Goal: Task Accomplishment & Management: Use online tool/utility

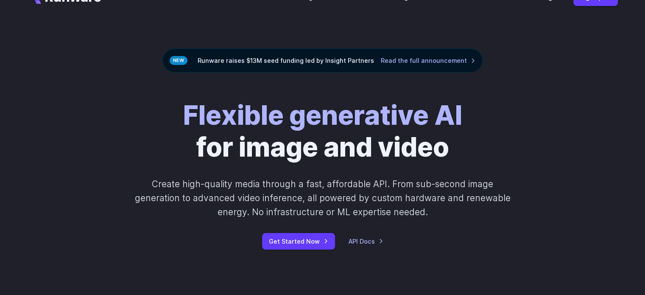
scroll to position [20, 0]
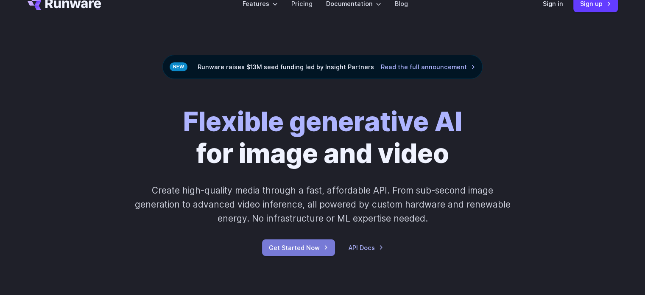
click at [305, 246] on link "Get Started Now" at bounding box center [298, 247] width 73 height 17
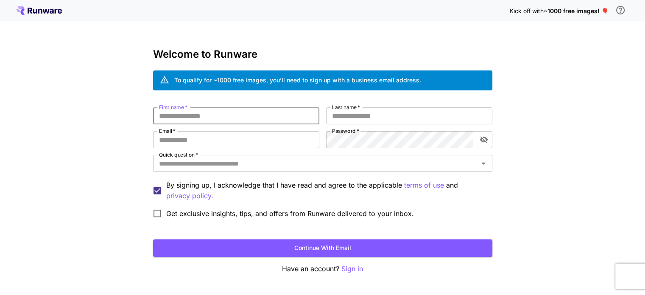
click at [207, 115] on input "First name   *" at bounding box center [236, 115] width 166 height 17
type input "******"
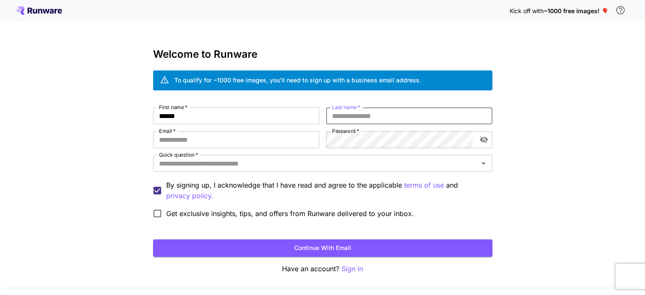
click at [338, 117] on input "Last name   *" at bounding box center [409, 115] width 166 height 17
type input "*****"
click at [173, 141] on input "Email   *" at bounding box center [236, 139] width 166 height 17
type input "**********"
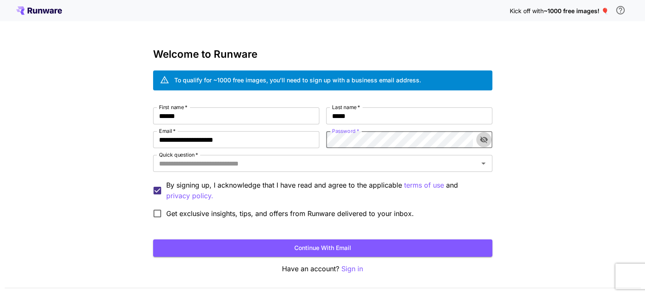
click at [479, 137] on icon "toggle password visibility" at bounding box center [483, 139] width 8 height 8
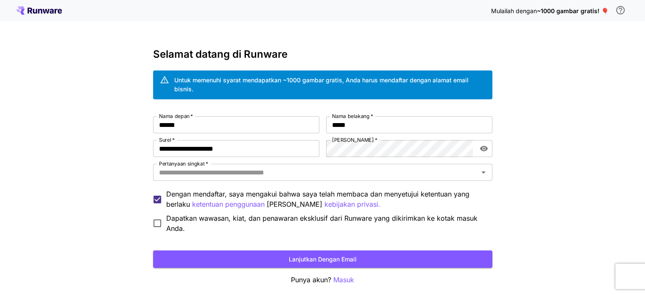
click at [526, 143] on div "**********" at bounding box center [322, 165] width 645 height 330
click at [325, 256] on font "Lanjutkan dengan email" at bounding box center [323, 258] width 68 height 7
click at [318, 179] on div "Pertanyaan singkat   *" at bounding box center [322, 172] width 339 height 17
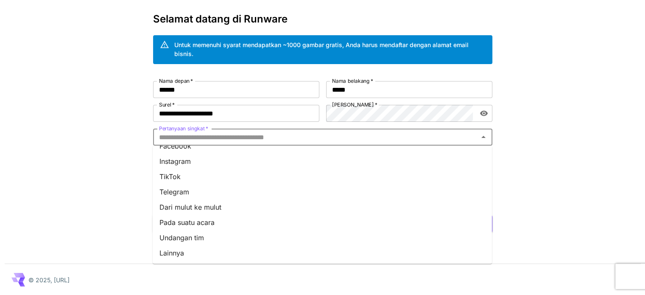
scroll to position [35, 0]
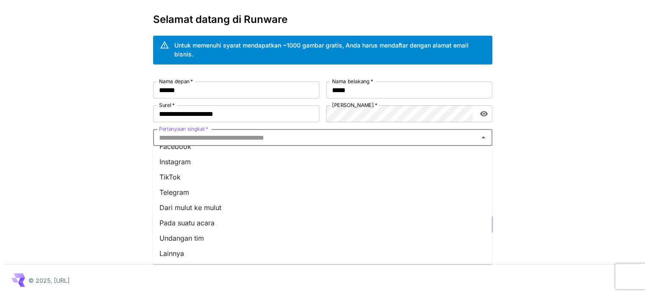
click at [273, 201] on li "Dari mulut ke mulut" at bounding box center [322, 207] width 339 height 15
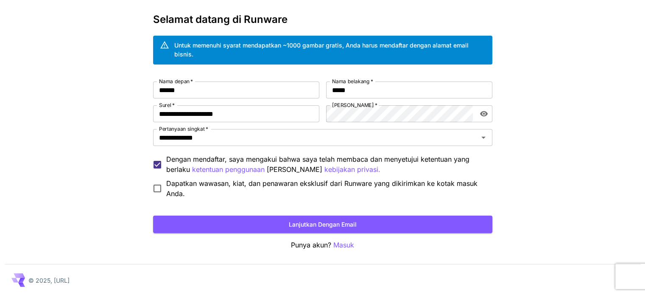
scroll to position [35, 0]
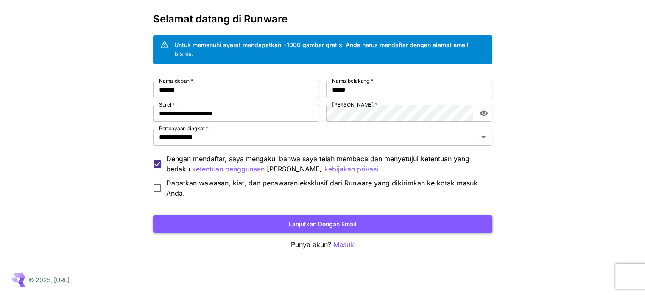
click at [274, 223] on button "Lanjutkan dengan email" at bounding box center [322, 223] width 339 height 17
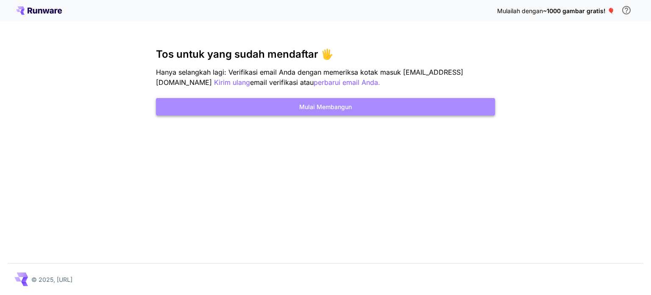
click at [414, 104] on button "Mulai Membangun" at bounding box center [325, 106] width 339 height 17
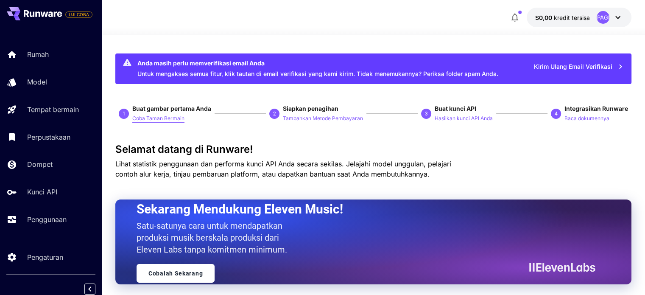
click at [163, 118] on font "Coba Taman Bermain" at bounding box center [158, 118] width 52 height 6
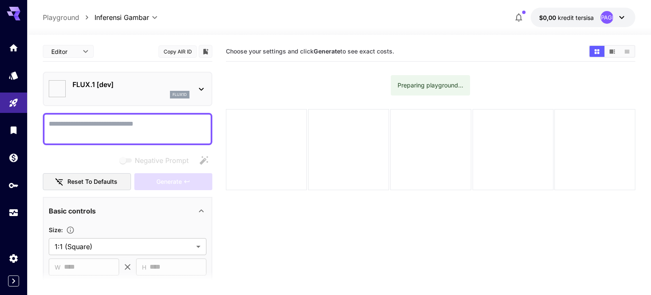
type input "**********"
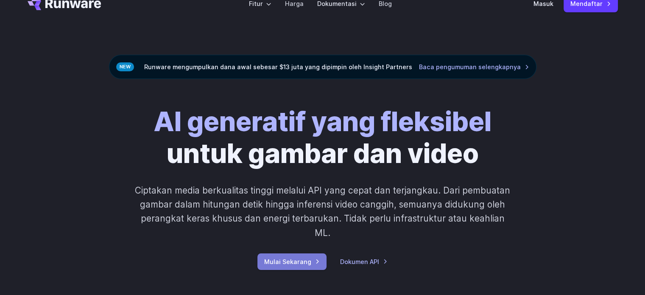
click at [301, 254] on link "Mulai Sekarang" at bounding box center [291, 261] width 69 height 17
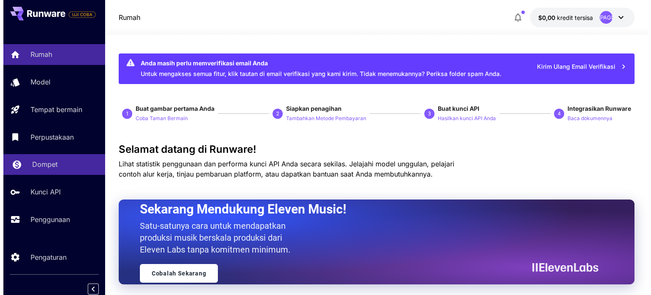
scroll to position [3, 0]
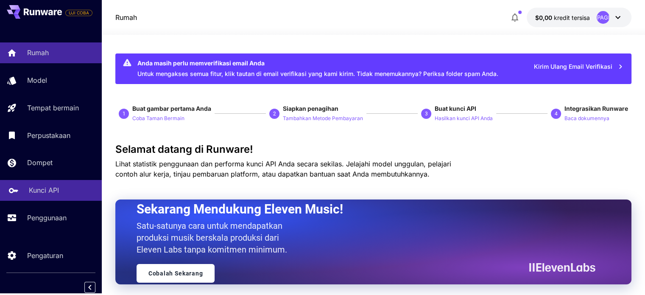
click at [32, 184] on link "Kunci API" at bounding box center [51, 190] width 102 height 21
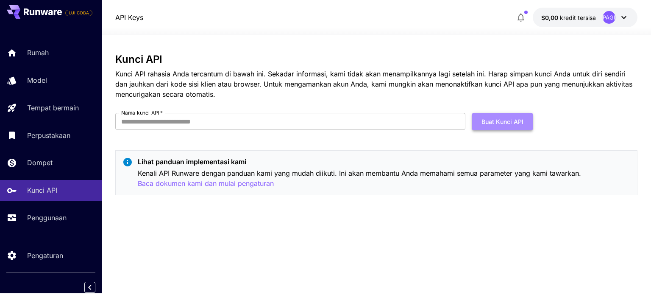
click at [484, 123] on font "Buat Kunci API" at bounding box center [503, 121] width 42 height 7
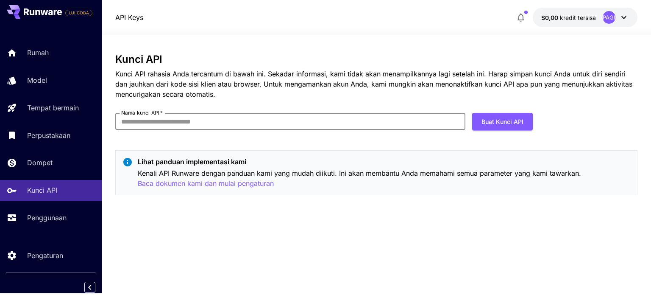
click at [335, 129] on input "Nama kunci API   *" at bounding box center [290, 121] width 350 height 17
type input "**********"
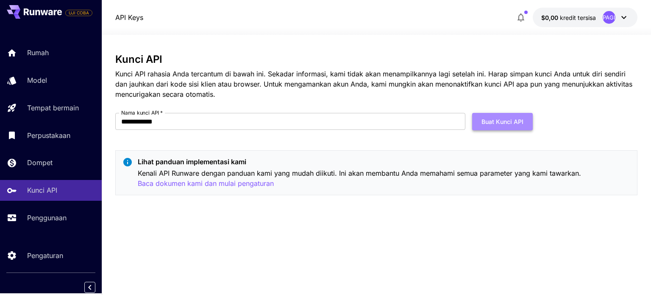
click at [514, 116] on font "Buat Kunci API" at bounding box center [503, 121] width 42 height 11
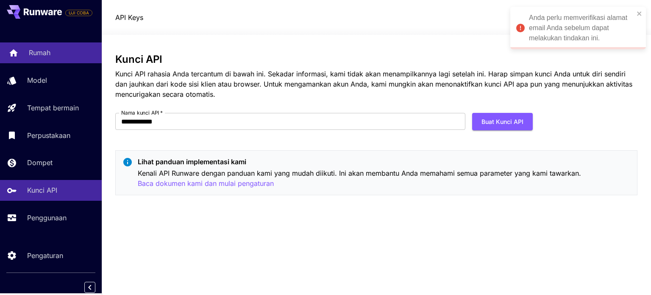
click at [42, 54] on font "Rumah" at bounding box center [40, 52] width 22 height 8
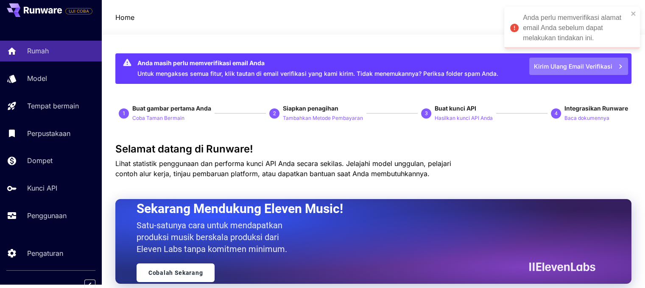
click at [578, 69] on font "Kirim Ulang Email Verifikasi" at bounding box center [573, 66] width 78 height 7
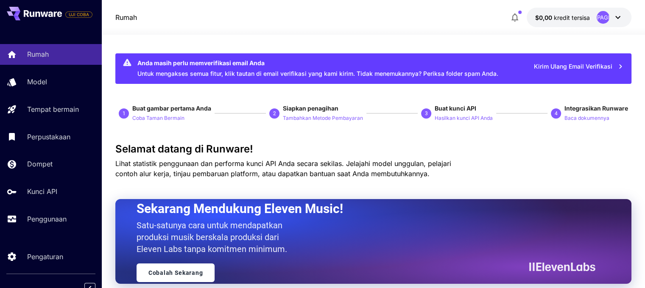
click at [574, 64] on font "Kirim Ulang Email Verifikasi" at bounding box center [573, 66] width 78 height 7
click at [558, 68] on font "Kirim Ulang Email Verifikasi" at bounding box center [573, 66] width 78 height 7
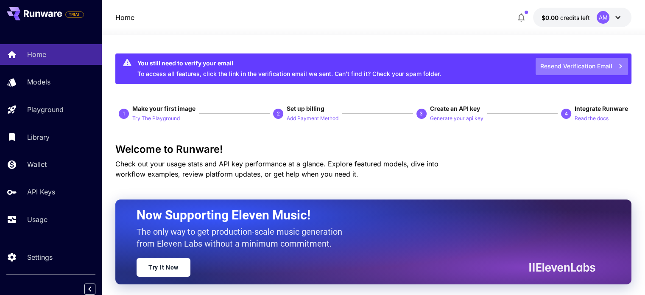
click at [593, 67] on button "Resend Verification Email" at bounding box center [581, 66] width 92 height 17
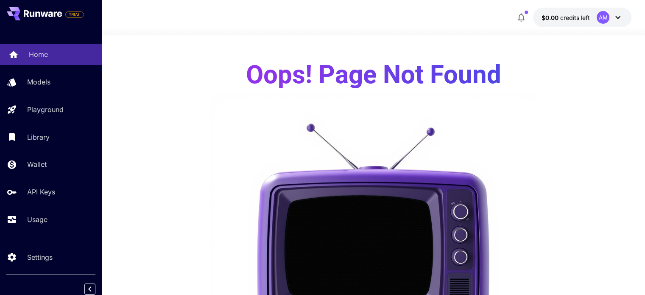
click at [64, 54] on div "Home" at bounding box center [62, 54] width 66 height 10
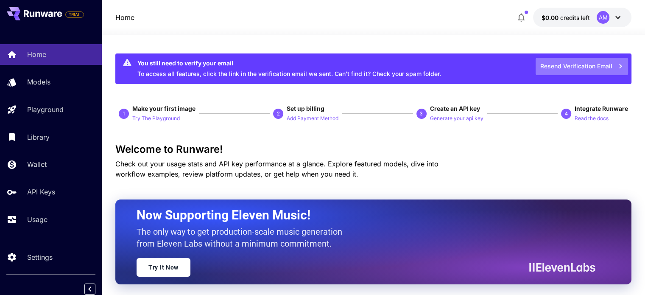
click at [577, 61] on button "Resend Verification Email" at bounding box center [581, 66] width 92 height 17
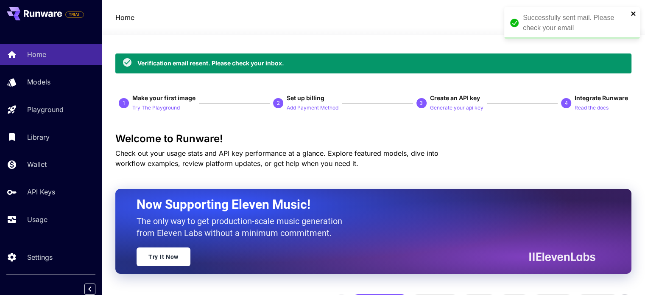
click at [632, 17] on icon "close" at bounding box center [633, 13] width 6 height 7
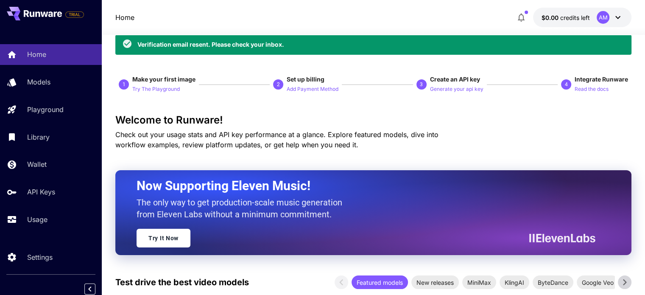
scroll to position [14, 0]
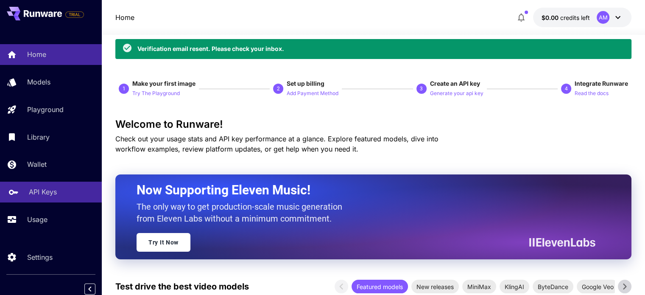
click at [36, 184] on link "API Keys" at bounding box center [51, 191] width 102 height 21
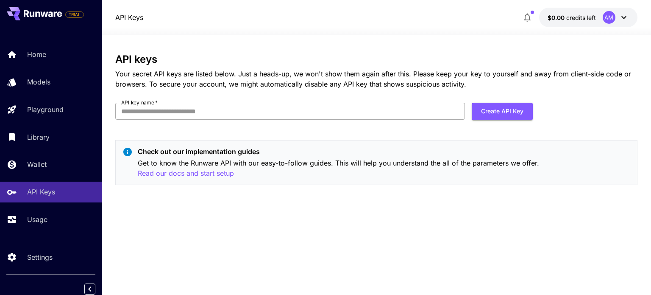
click at [190, 107] on input "API key name   *" at bounding box center [290, 111] width 350 height 17
type input "**********"
click at [521, 106] on button "Create API Key" at bounding box center [502, 111] width 61 height 17
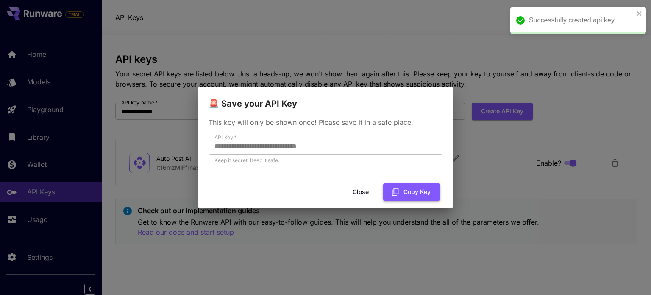
click at [402, 185] on button "Copy Key" at bounding box center [411, 191] width 57 height 17
click at [404, 189] on icon "button" at bounding box center [402, 191] width 9 height 9
click at [497, 145] on div "**********" at bounding box center [325, 147] width 651 height 295
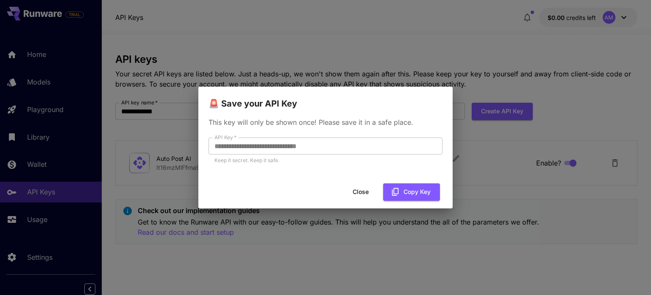
click at [448, 66] on div "**********" at bounding box center [325, 147] width 651 height 295
click at [359, 195] on button "Close" at bounding box center [361, 191] width 38 height 17
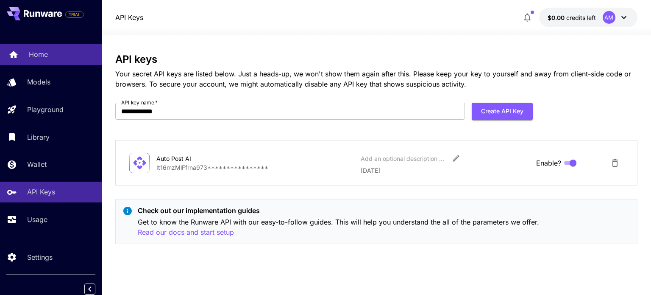
click at [71, 56] on div "Home" at bounding box center [62, 54] width 66 height 10
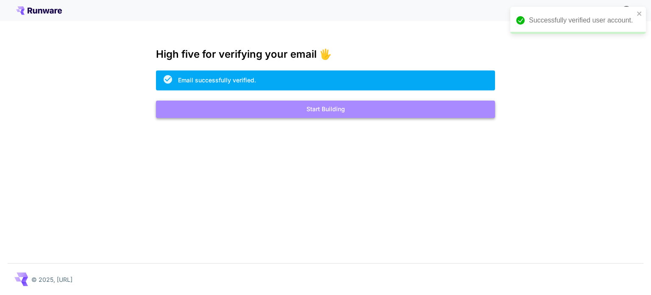
click at [334, 104] on button "Start Building" at bounding box center [325, 108] width 339 height 17
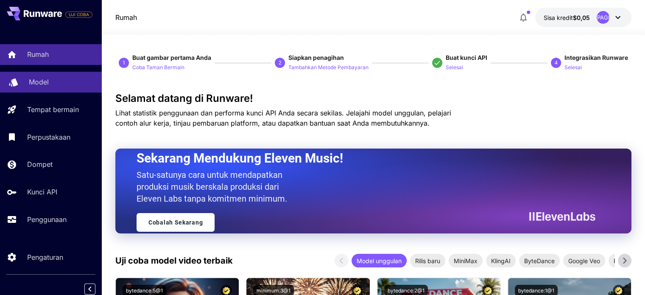
click at [78, 86] on div "Model" at bounding box center [62, 82] width 66 height 10
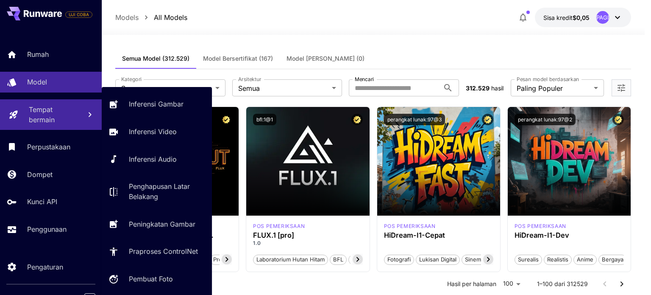
click at [74, 116] on p "Tempat bermain" at bounding box center [52, 114] width 46 height 20
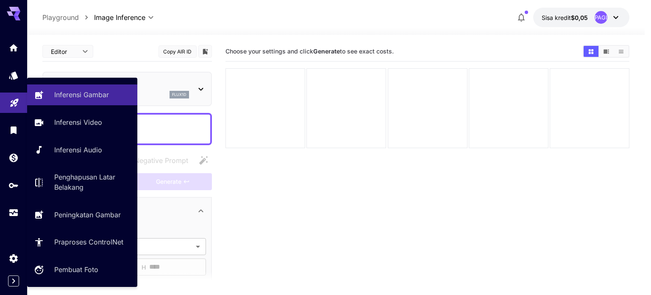
type input "**********"
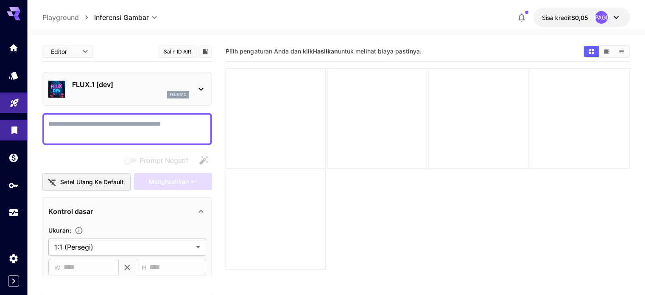
click at [20, 133] on link at bounding box center [13, 130] width 27 height 21
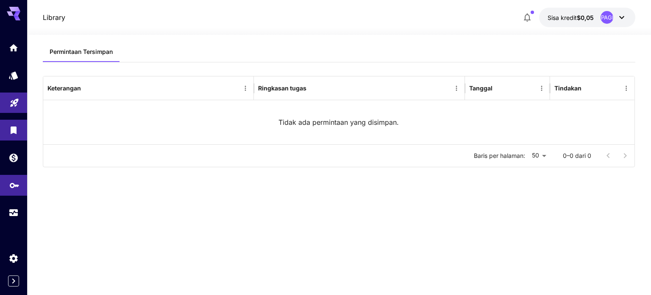
click at [8, 191] on link at bounding box center [13, 185] width 27 height 21
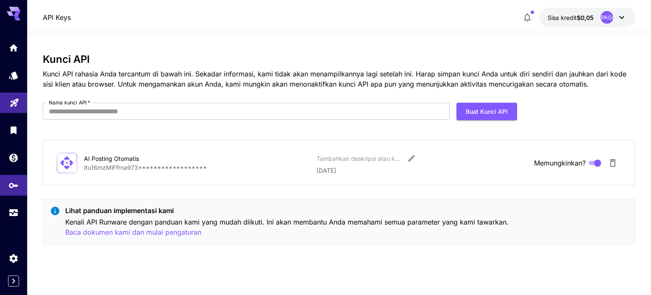
click at [170, 166] on font "**********" at bounding box center [145, 167] width 123 height 7
click at [415, 157] on icon "Sunting" at bounding box center [411, 158] width 8 height 8
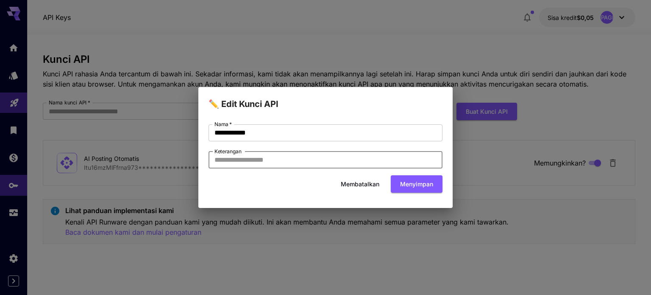
click at [344, 157] on input "Keterangan" at bounding box center [326, 159] width 234 height 17
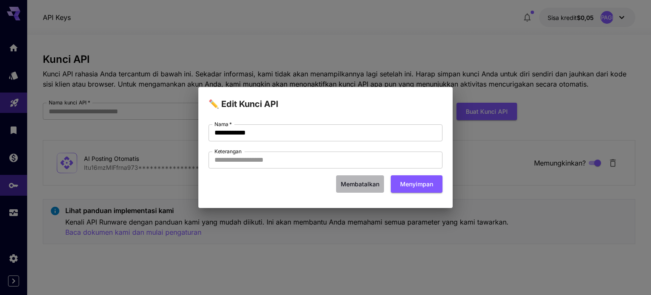
click at [358, 184] on font "Membatalkan" at bounding box center [360, 183] width 39 height 7
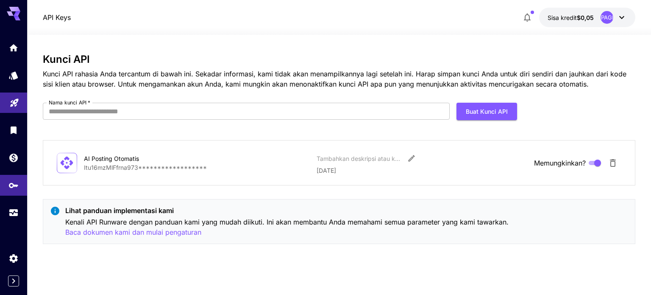
click at [117, 157] on font "AI Posting Otomatis" at bounding box center [111, 158] width 55 height 7
click at [64, 163] on icon at bounding box center [66, 162] width 15 height 15
click at [99, 167] on font "**********" at bounding box center [145, 167] width 123 height 7
click at [499, 117] on font "Buat Kunci API" at bounding box center [487, 111] width 42 height 11
click at [130, 156] on font "AI Posting Otomatis" at bounding box center [111, 158] width 55 height 7
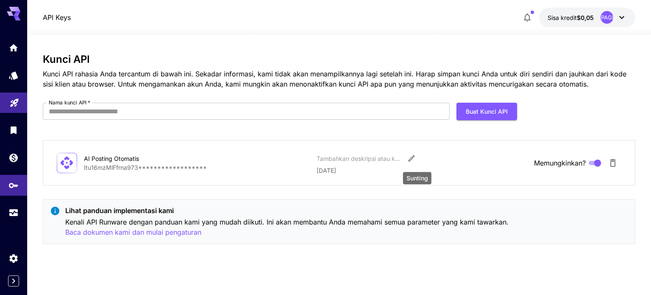
click at [410, 159] on icon "Sunting" at bounding box center [411, 158] width 8 height 8
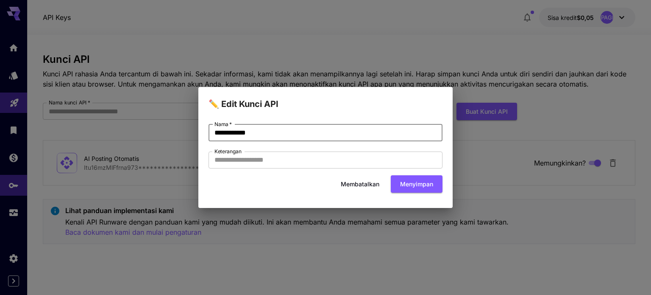
click at [306, 134] on input "**********" at bounding box center [326, 132] width 234 height 17
click at [410, 182] on font "Menyimpan" at bounding box center [416, 183] width 33 height 7
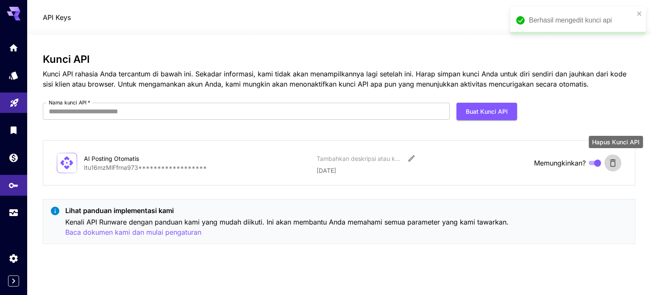
click at [614, 166] on icon "Hapus Kunci API" at bounding box center [613, 163] width 6 height 8
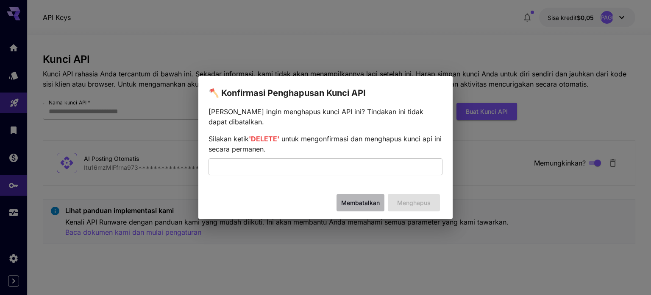
click at [360, 199] on font "Membatalkan" at bounding box center [360, 202] width 39 height 7
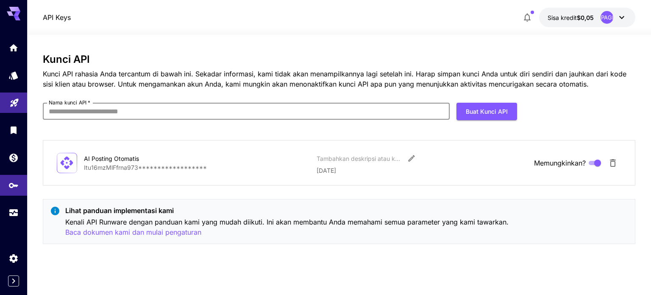
click at [251, 108] on input "Nama kunci API   *" at bounding box center [246, 111] width 407 height 17
type input "**********"
click at [612, 164] on icon "Hapus Kunci API" at bounding box center [613, 163] width 10 height 10
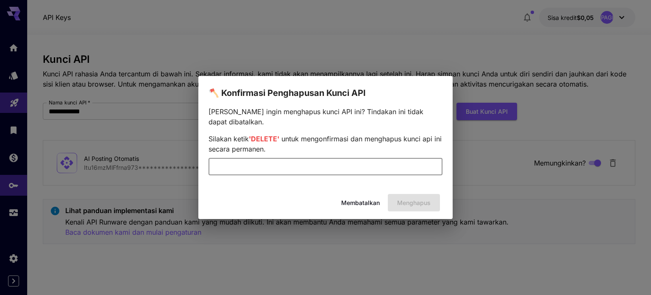
click at [349, 159] on input "text" at bounding box center [326, 166] width 234 height 17
type input "******"
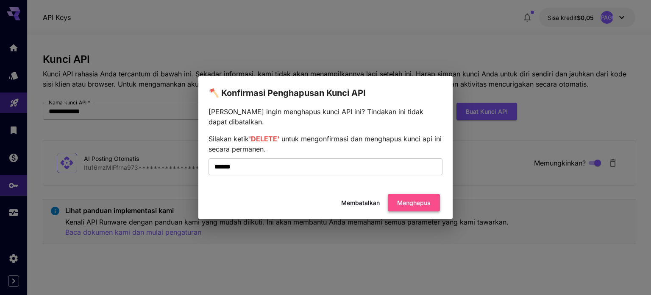
click at [423, 202] on font "Menghapus" at bounding box center [413, 202] width 33 height 11
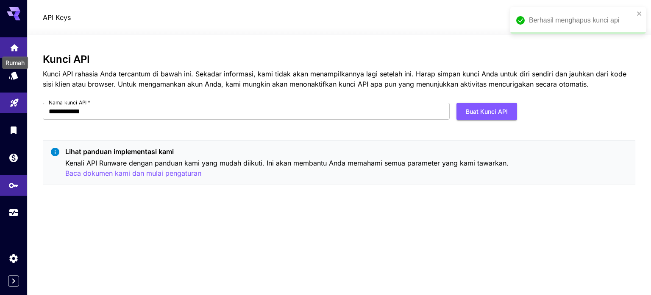
click at [16, 50] on icon "Rumah" at bounding box center [14, 45] width 10 height 10
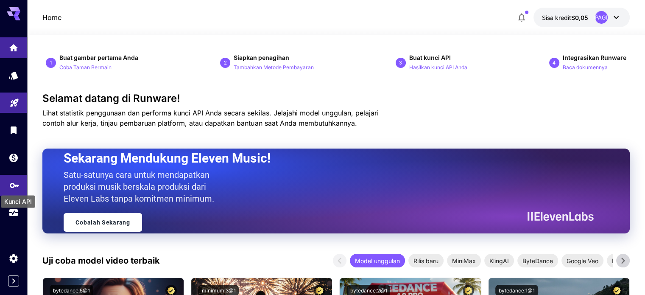
click at [12, 187] on icon "Kunci API" at bounding box center [14, 182] width 10 height 10
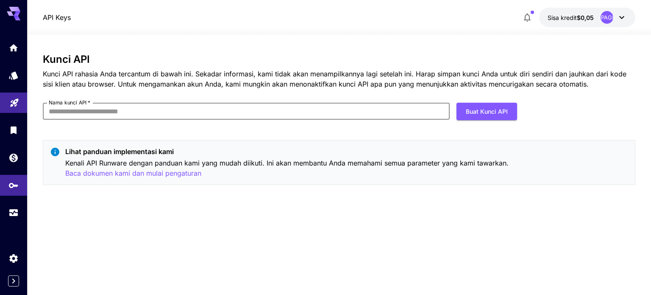
click at [203, 105] on input "Nama kunci API   *" at bounding box center [246, 111] width 407 height 17
type input "**********"
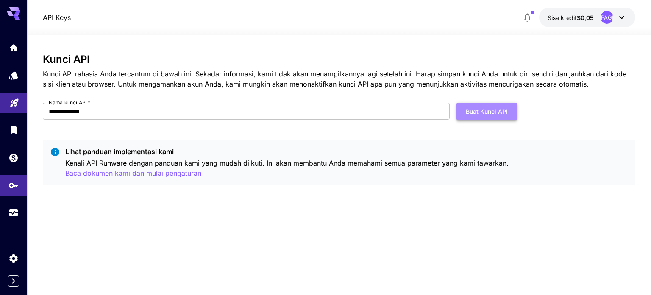
click at [493, 108] on font "Buat Kunci API" at bounding box center [487, 111] width 42 height 7
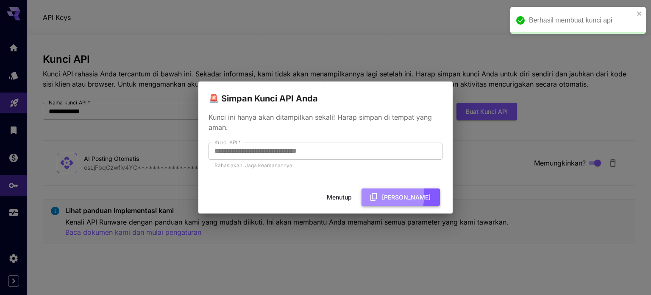
click at [379, 195] on icon "button" at bounding box center [373, 196] width 9 height 9
click at [352, 196] on font "Menutup" at bounding box center [339, 196] width 25 height 7
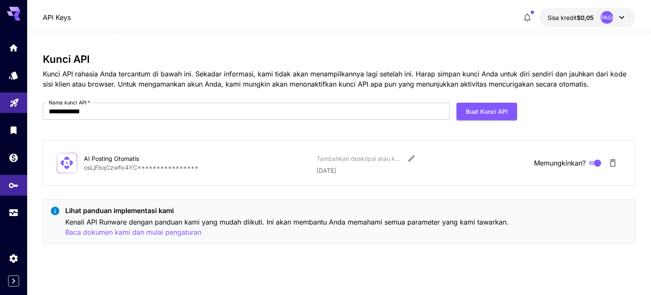
click at [620, 19] on icon at bounding box center [622, 17] width 10 height 10
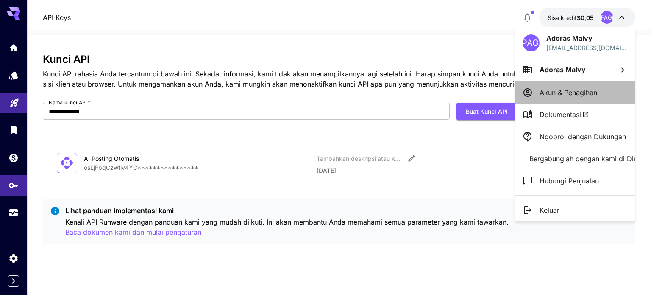
click at [559, 95] on font "Akun & Penagihan" at bounding box center [569, 92] width 58 height 8
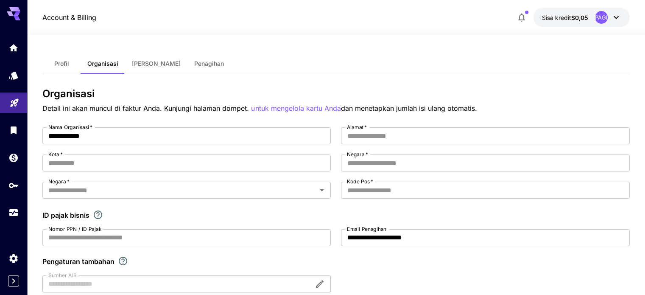
click at [617, 23] on div "PAGI" at bounding box center [608, 17] width 26 height 13
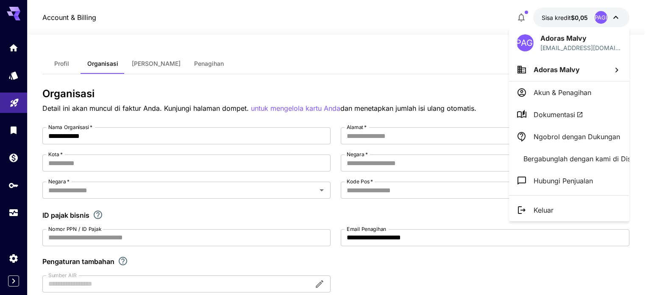
click at [8, 49] on div at bounding box center [325, 147] width 651 height 295
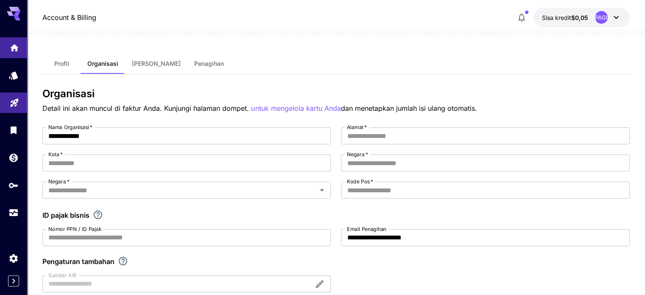
click at [17, 53] on link at bounding box center [13, 47] width 27 height 21
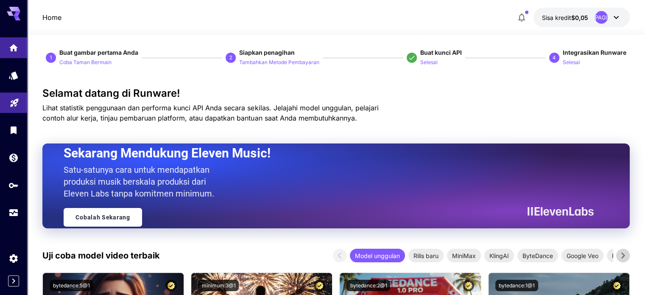
scroll to position [7, 0]
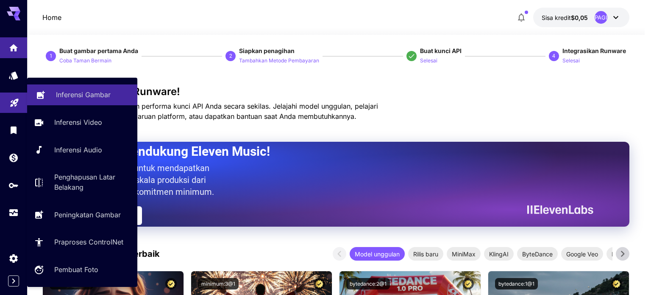
click font "Inferensi Gambar"
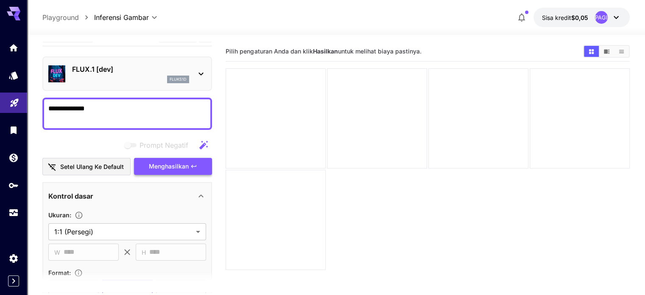
type textarea "**********"
click button "Menghasilkan"
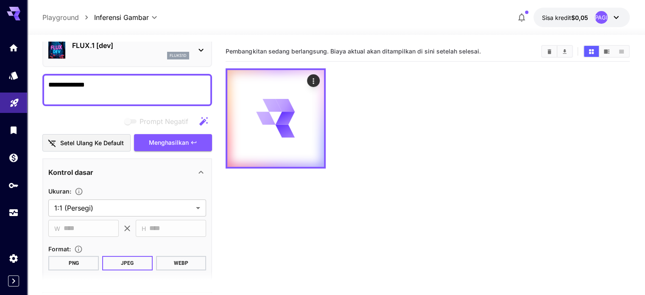
scroll to position [41, 0]
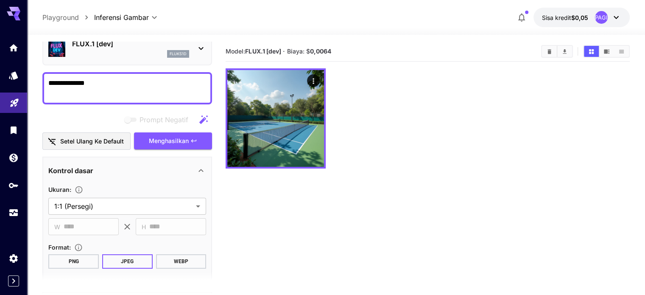
click font "0,0064"
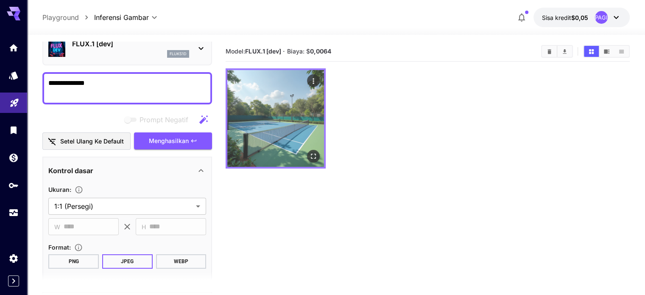
click img
click icon "Buka dalam layar penuh"
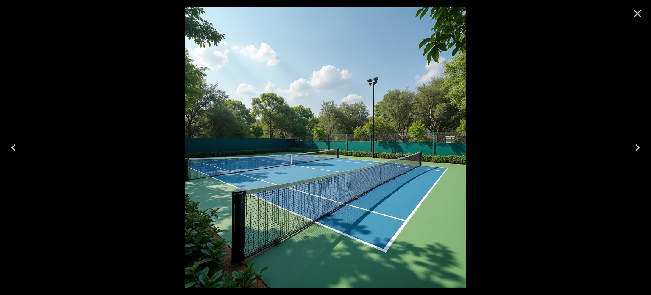
click icon "Close"
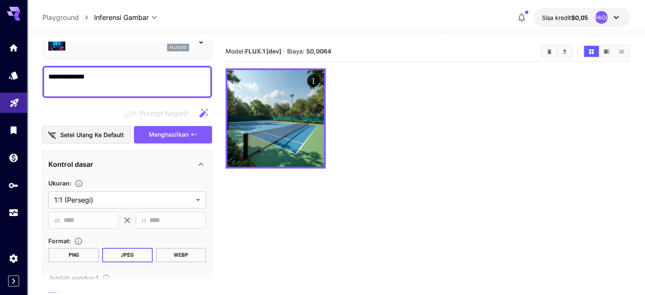
scroll to position [44, 0]
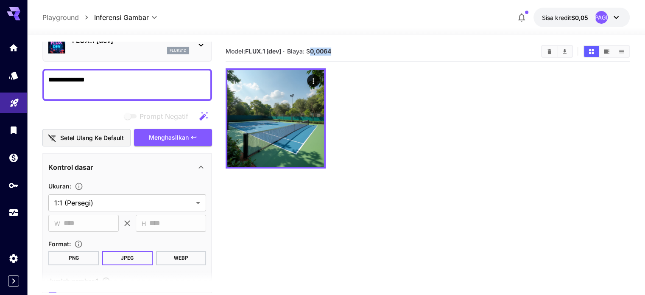
drag, startPoint x: 313, startPoint y: 50, endPoint x: 340, endPoint y: 51, distance: 26.8
click section "Model: FLUX.1 [dev] · Biaya: $ 0,0064"
copy font "0,0064"
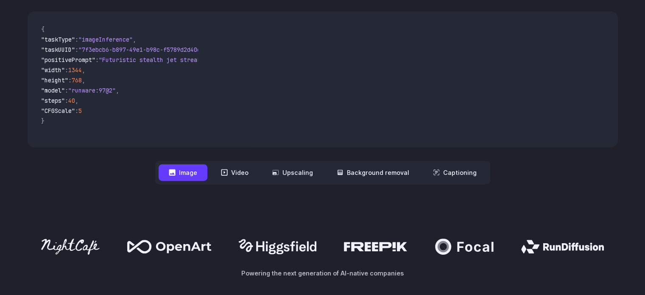
scroll to position [261, 0]
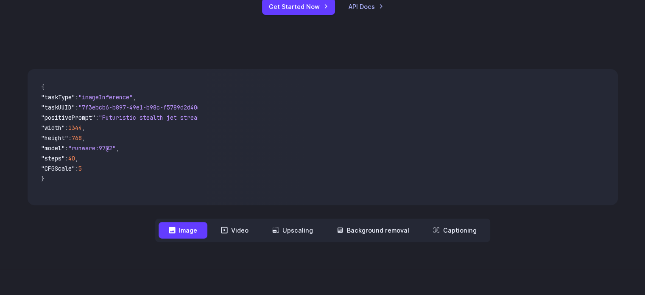
click at [200, 231] on button "Image" at bounding box center [183, 230] width 49 height 17
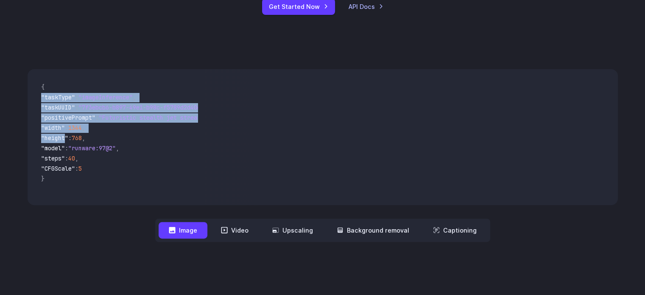
drag, startPoint x: 44, startPoint y: 87, endPoint x: 64, endPoint y: 137, distance: 53.8
click at [64, 137] on code "{ "taskType" : "imageInference" , "taskUUID" : "7f3ebcb6-b897-49e1-b98c-f5789d2…" at bounding box center [116, 137] width 164 height 122
click at [64, 137] on span ""height"" at bounding box center [54, 138] width 27 height 8
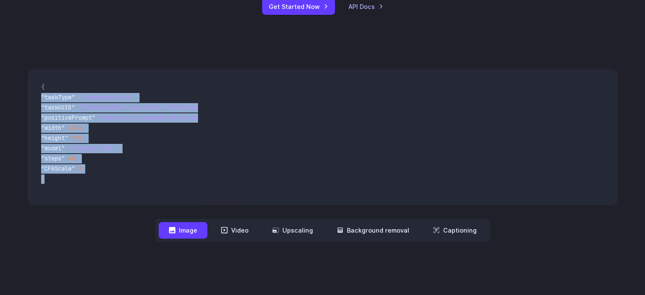
drag, startPoint x: 45, startPoint y: 91, endPoint x: 68, endPoint y: 184, distance: 96.5
click at [68, 184] on code "{ "taskType" : "imageInference" , "taskUUID" : "7f3ebcb6-b897-49e1-b98c-f5789d2…" at bounding box center [116, 137] width 164 height 122
click at [68, 184] on span "}" at bounding box center [116, 179] width 150 height 10
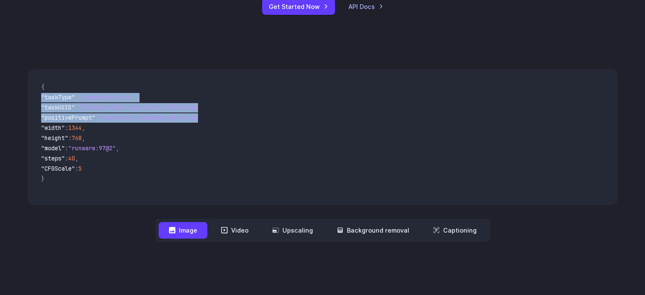
drag, startPoint x: 45, startPoint y: 88, endPoint x: 41, endPoint y: 130, distance: 42.5
click at [41, 130] on code "{ "taskType" : "imageInference" , "taskUUID" : "7f3ebcb6-b897-49e1-b98c-f5789d2…" at bounding box center [116, 137] width 164 height 122
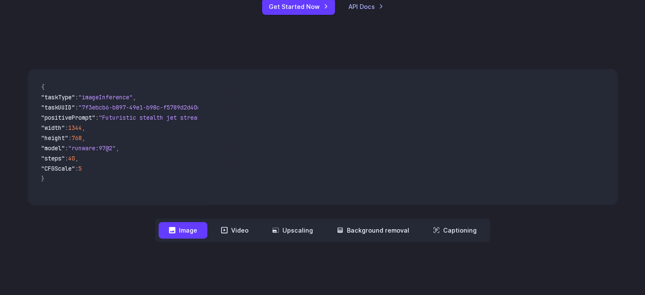
click at [41, 84] on span "{" at bounding box center [42, 87] width 3 height 8
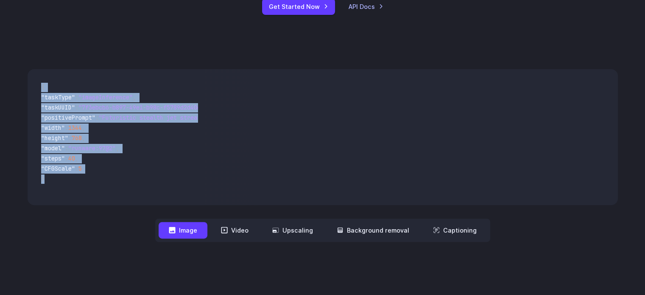
drag, startPoint x: 42, startPoint y: 87, endPoint x: 61, endPoint y: 179, distance: 94.0
click at [61, 179] on code "{ "taskType" : "imageInference" , "taskUUID" : "7f3ebcb6-b897-49e1-b98c-f5789d2…" at bounding box center [116, 137] width 164 height 122
copy code "{ "taskType" : "imageInference" , "taskUUID" : "7f3ebcb6-b897-49e1-b98c-f5789d2…"
click at [240, 224] on button "Video" at bounding box center [235, 230] width 48 height 17
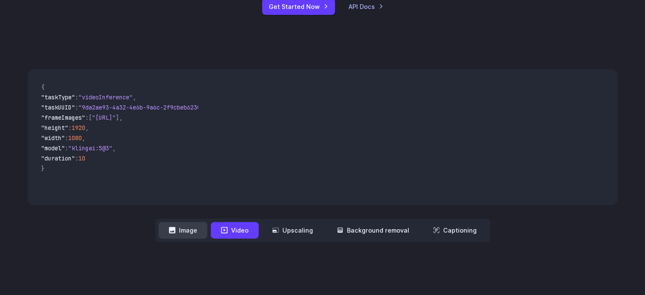
click at [207, 222] on button "Image" at bounding box center [183, 230] width 49 height 17
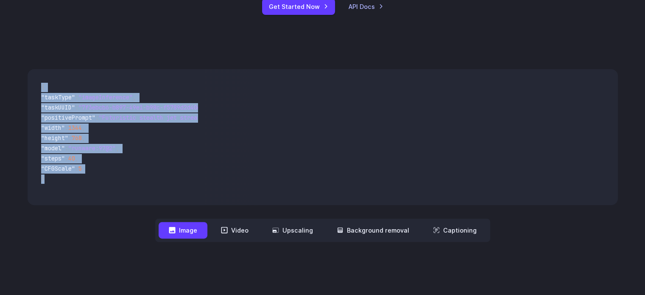
click at [245, 195] on video at bounding box center [410, 137] width 413 height 136
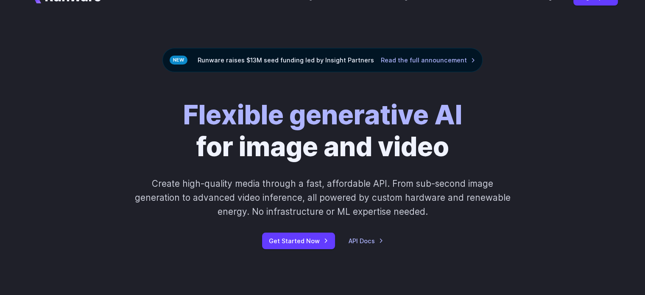
scroll to position [0, 0]
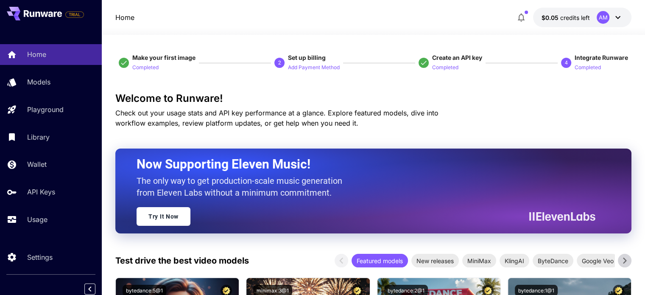
click at [301, 62] on button "Add Payment Method" at bounding box center [314, 67] width 52 height 10
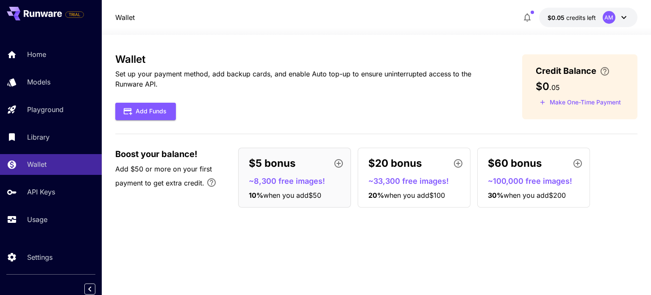
click at [174, 166] on span "Add $50 or more on your first payment to get extra credit." at bounding box center [163, 175] width 97 height 22
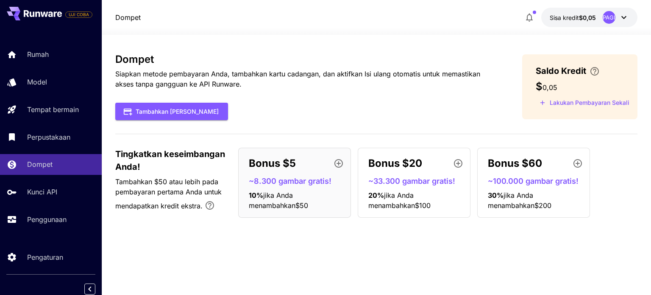
click at [426, 75] on font "Siapkan metode pembayaran Anda, tambahkan kartu cadangan, dan aktifkan Isi ulan…" at bounding box center [297, 79] width 365 height 19
click at [161, 109] on font "Tambahkan Dana" at bounding box center [177, 111] width 83 height 7
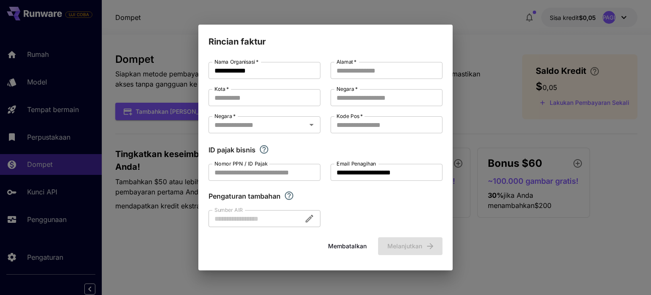
click at [224, 19] on div "**********" at bounding box center [325, 147] width 651 height 295
click at [344, 240] on font "Membatalkan" at bounding box center [347, 245] width 39 height 11
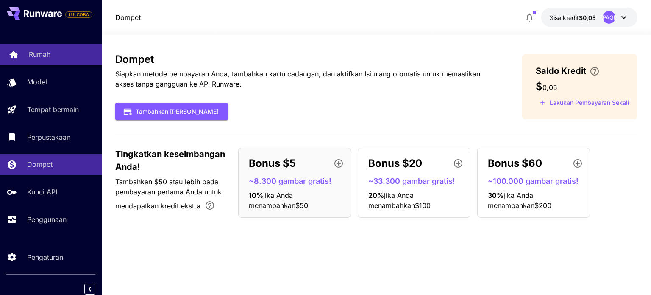
click at [78, 52] on div "Rumah" at bounding box center [62, 54] width 66 height 10
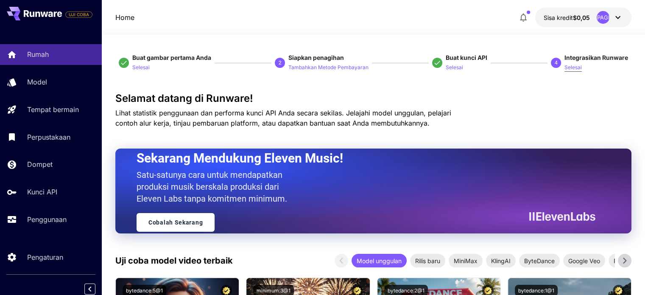
click at [577, 67] on font "Selesai" at bounding box center [572, 67] width 17 height 6
click at [567, 69] on font "Selesai" at bounding box center [572, 67] width 17 height 6
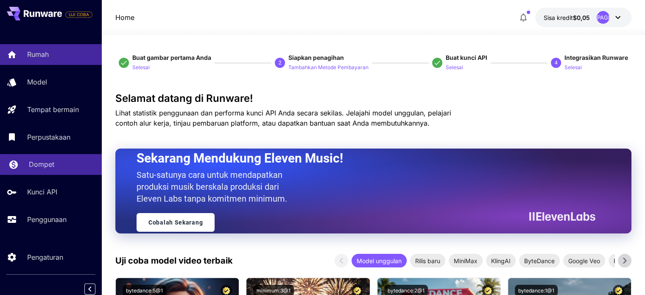
click at [50, 171] on link "Dompet" at bounding box center [51, 164] width 102 height 21
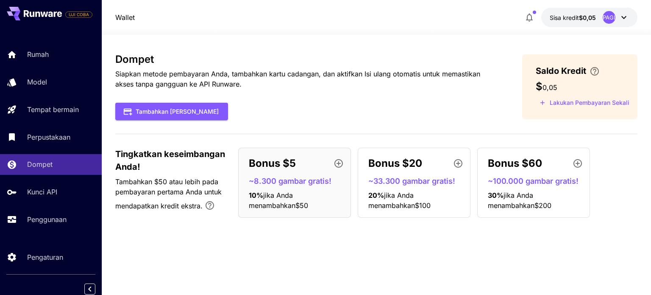
click at [395, 106] on div "Tambahkan Dana" at bounding box center [304, 111] width 379 height 17
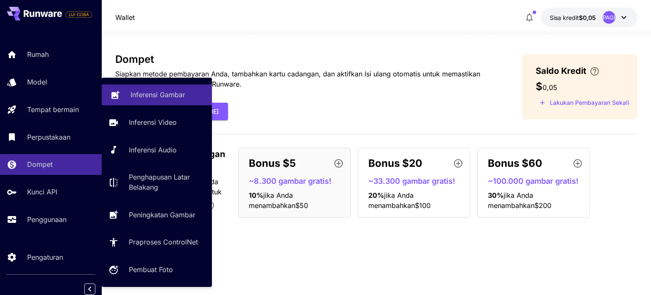
click at [153, 97] on font "Inferensi Gambar" at bounding box center [158, 94] width 55 height 8
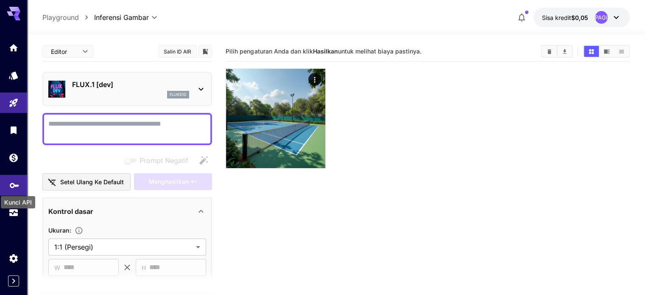
click at [17, 184] on icon "Kunci API" at bounding box center [14, 183] width 9 height 5
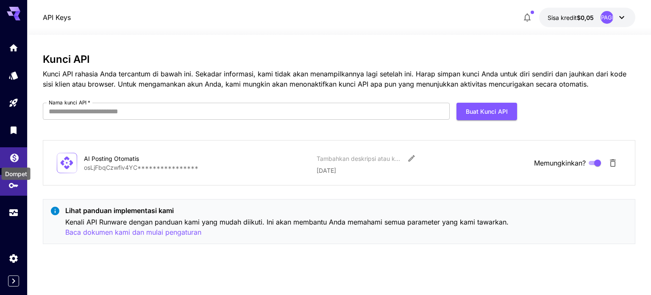
click at [19, 160] on icon "Dompet" at bounding box center [14, 155] width 10 height 10
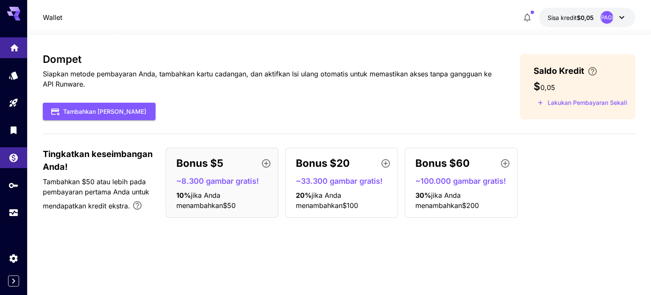
click at [7, 50] on link at bounding box center [13, 47] width 27 height 21
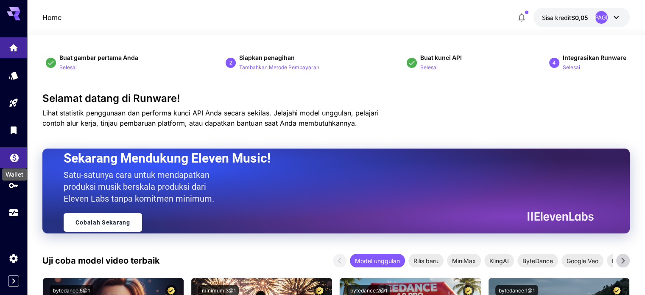
click at [15, 159] on icon "Dompet" at bounding box center [14, 155] width 10 height 10
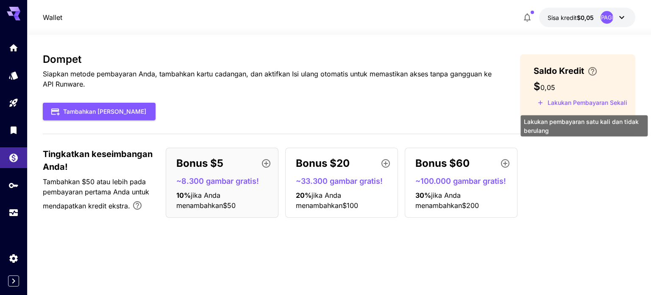
click at [546, 103] on button "Lakukan Pembayaran Sekali" at bounding box center [582, 102] width 97 height 13
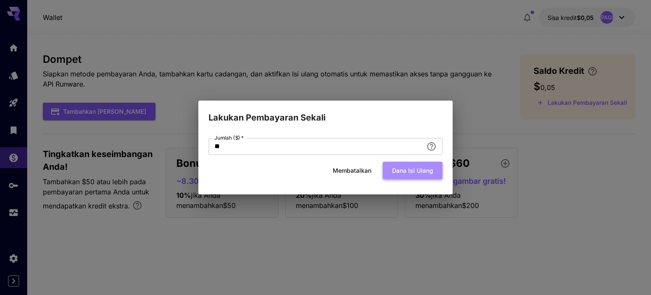
click at [417, 175] on font "Dana isi ulang" at bounding box center [412, 170] width 41 height 11
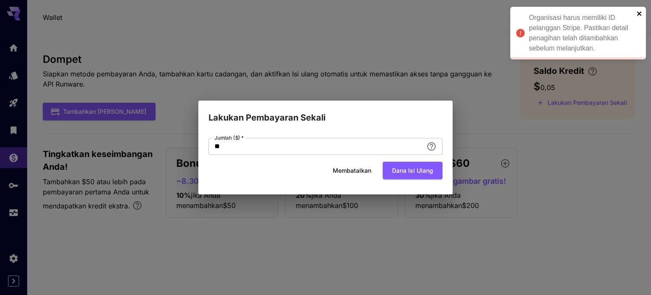
click at [641, 16] on icon "menutup" at bounding box center [640, 13] width 6 height 7
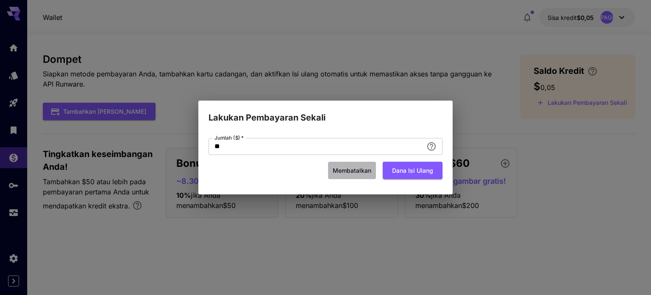
click at [363, 169] on font "Membatalkan" at bounding box center [352, 170] width 39 height 7
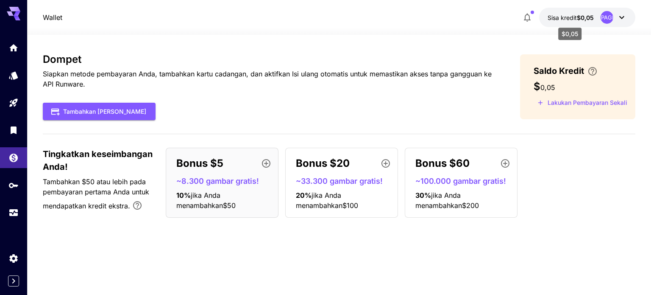
click at [579, 15] on font "$0,05" at bounding box center [585, 17] width 17 height 7
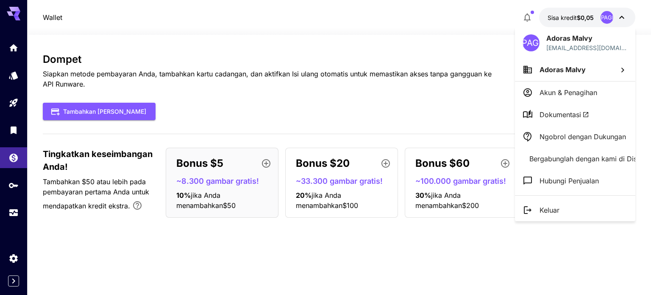
click at [580, 22] on div at bounding box center [325, 147] width 651 height 295
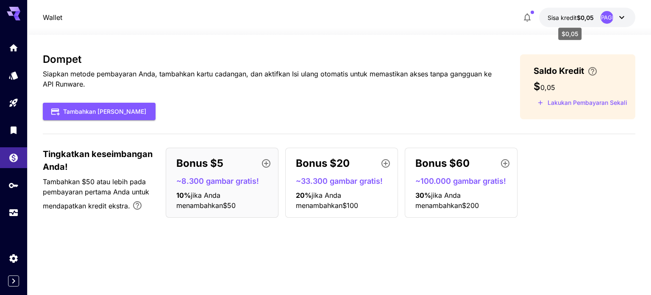
click at [593, 20] on font "$0,05" at bounding box center [585, 17] width 17 height 7
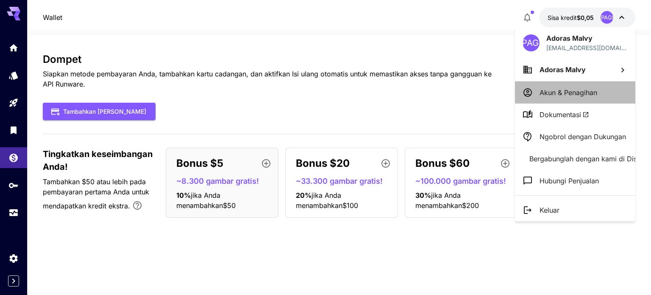
click at [582, 102] on li "Akun & Penagihan" at bounding box center [575, 92] width 120 height 22
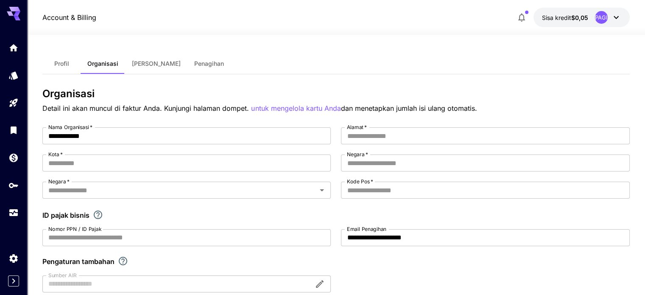
click at [609, 18] on div "PAGI" at bounding box center [608, 17] width 26 height 13
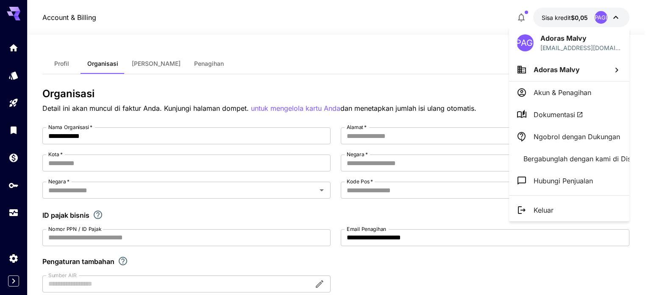
click at [576, 38] on font "Adoras Malvy" at bounding box center [563, 38] width 46 height 8
click at [529, 46] on font "PAGI" at bounding box center [525, 43] width 19 height 10
click at [60, 64] on div at bounding box center [325, 147] width 651 height 295
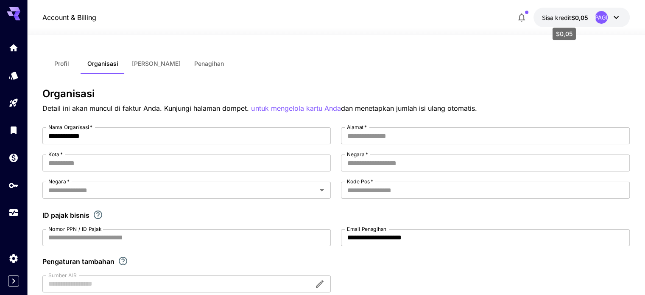
click at [571, 20] on font "$0,05" at bounding box center [579, 17] width 17 height 7
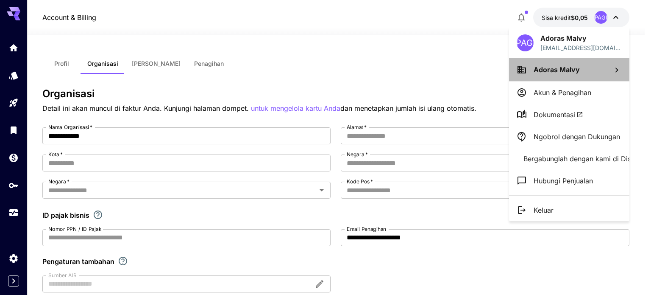
click at [562, 64] on p "Adoras Malvy" at bounding box center [557, 69] width 46 height 10
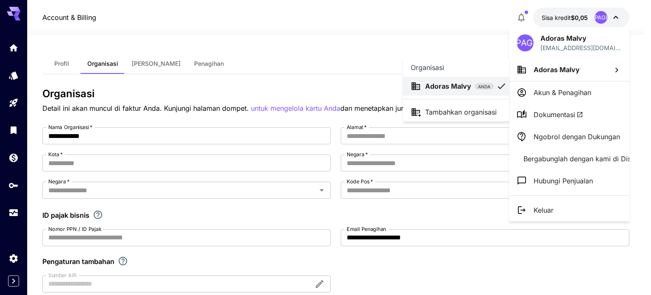
click at [563, 45] on div at bounding box center [325, 147] width 651 height 295
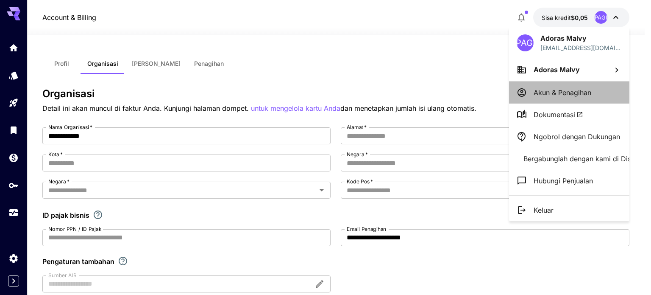
click at [565, 93] on font "Akun & Penagihan" at bounding box center [563, 92] width 58 height 8
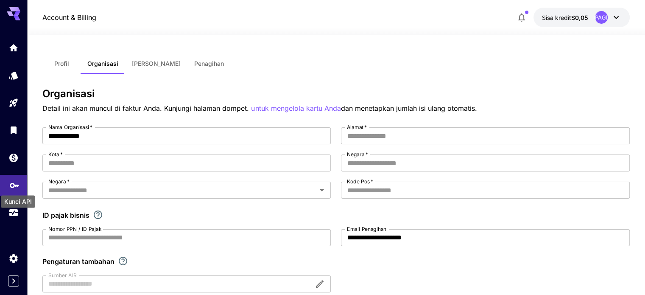
click at [14, 181] on icon "Kunci API" at bounding box center [14, 182] width 10 height 10
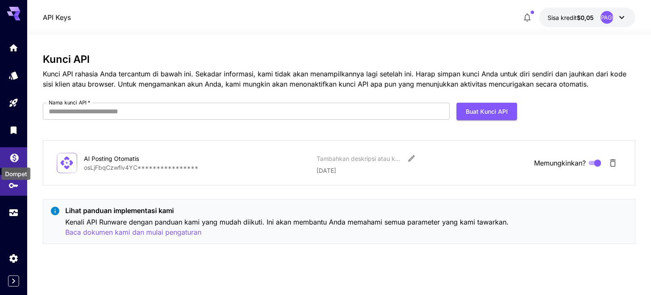
click at [10, 155] on icon "Dompet" at bounding box center [14, 155] width 10 height 10
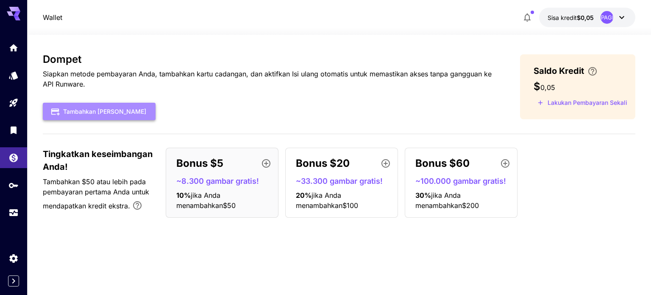
click at [106, 104] on button "Tambahkan Dana" at bounding box center [99, 111] width 113 height 17
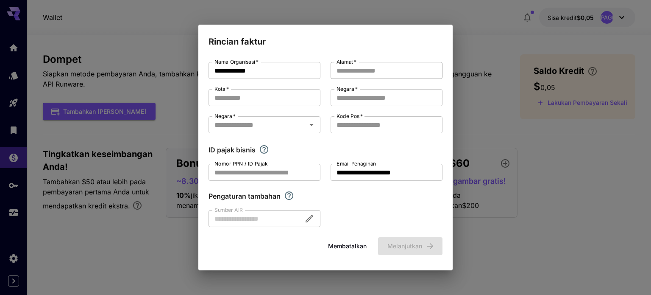
click at [362, 68] on input "Alamat   *" at bounding box center [387, 70] width 112 height 17
click at [276, 95] on input "Kota   *" at bounding box center [265, 97] width 112 height 17
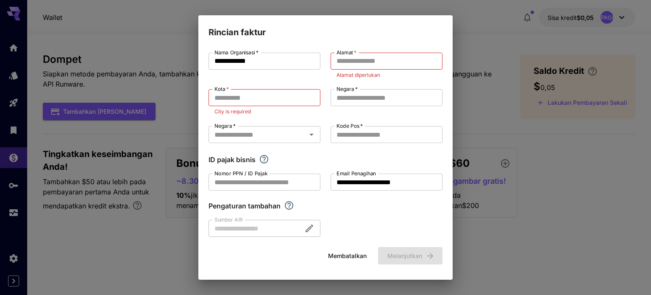
click at [356, 96] on div "Negara   * Negara   *" at bounding box center [387, 97] width 112 height 17
click at [305, 188] on input "Nomor PPN / ID Pajak" at bounding box center [265, 181] width 112 height 17
click at [310, 227] on div at bounding box center [265, 228] width 112 height 17
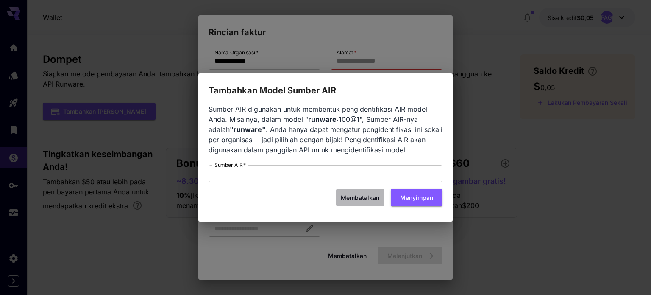
click at [359, 195] on font "Membatalkan" at bounding box center [360, 197] width 39 height 7
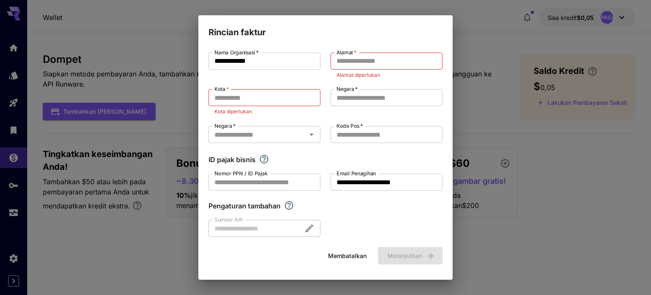
click at [349, 252] on font "Membatalkan" at bounding box center [347, 255] width 39 height 7
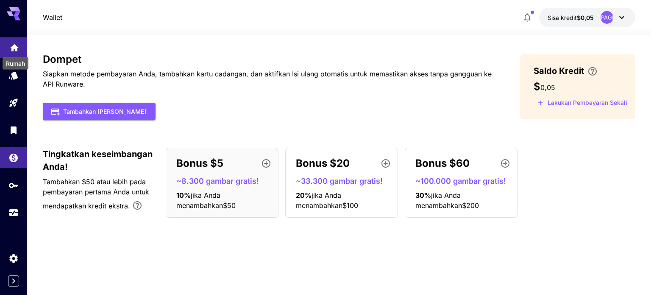
click at [17, 50] on icon "Rumah" at bounding box center [14, 45] width 10 height 10
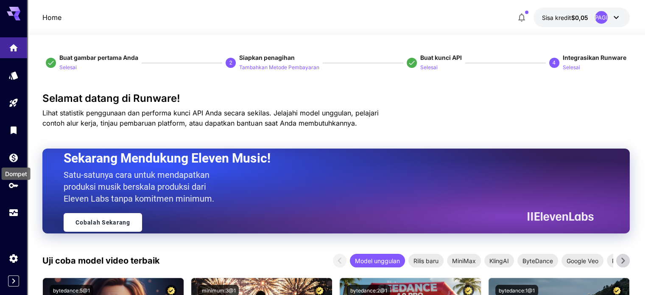
click at [14, 164] on div "Dompet" at bounding box center [16, 170] width 31 height 19
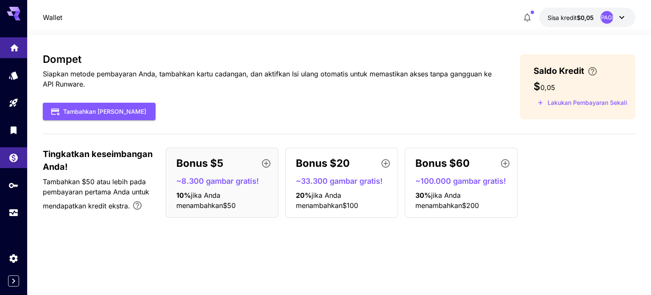
click at [15, 52] on link at bounding box center [13, 47] width 27 height 21
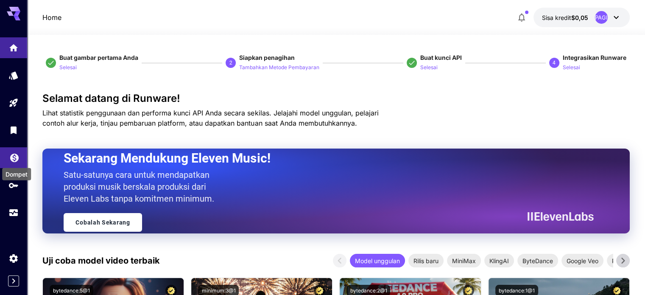
click at [17, 156] on icon "Dompet" at bounding box center [14, 155] width 8 height 8
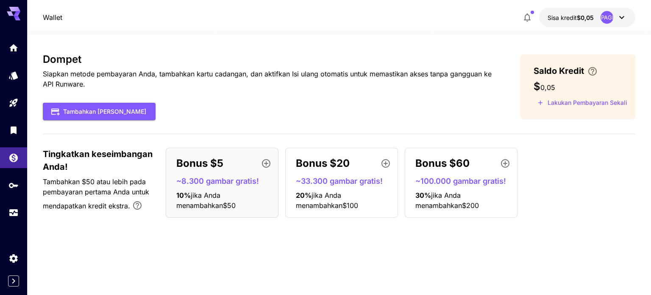
click at [105, 53] on h3 "Dompet" at bounding box center [268, 59] width 450 height 12
click at [9, 47] on icon "Rumah" at bounding box center [14, 45] width 10 height 10
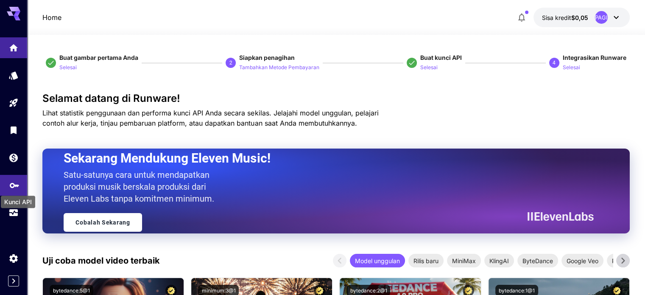
click at [13, 184] on icon "Kunci API" at bounding box center [14, 183] width 10 height 10
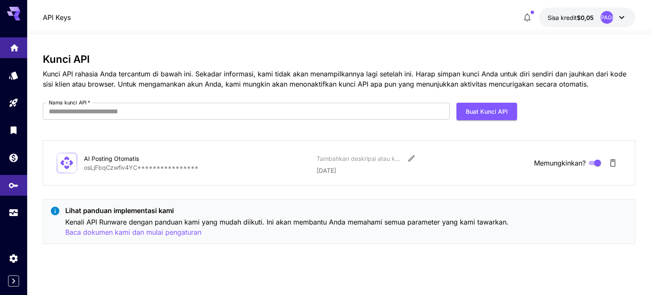
click at [12, 54] on link at bounding box center [13, 47] width 27 height 21
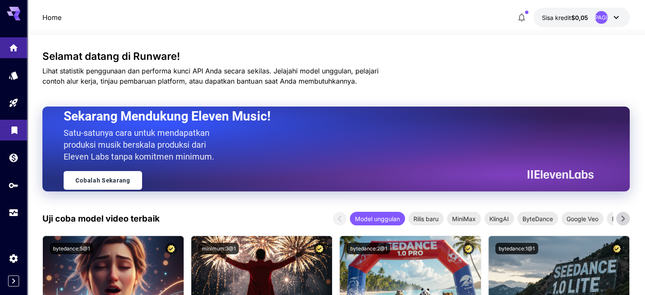
scroll to position [42, 0]
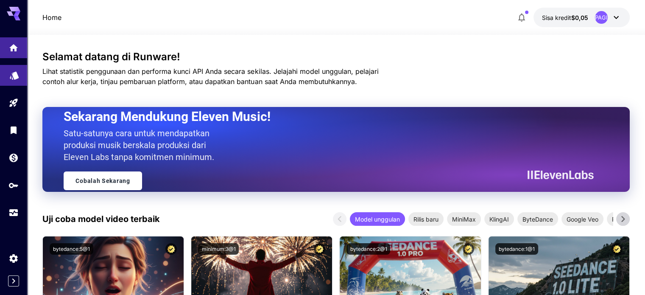
click at [8, 73] on link at bounding box center [13, 75] width 27 height 21
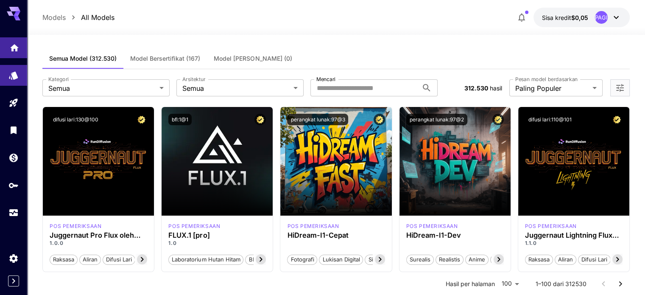
click at [6, 53] on link at bounding box center [13, 47] width 27 height 21
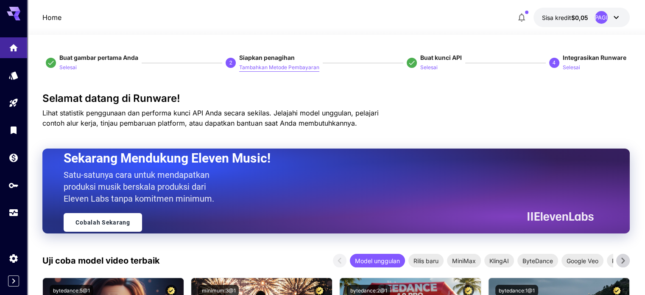
click at [294, 64] on font "Tambahkan Metode Pembayaran" at bounding box center [279, 67] width 80 height 6
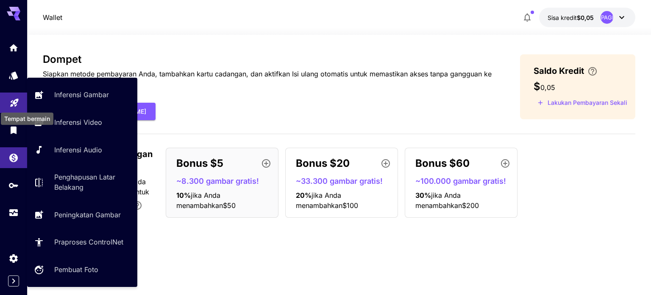
click at [11, 103] on icon "Tempat bermain" at bounding box center [14, 100] width 10 height 10
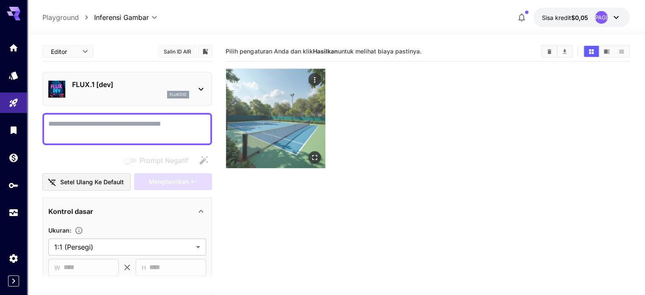
click at [270, 96] on img at bounding box center [275, 118] width 99 height 99
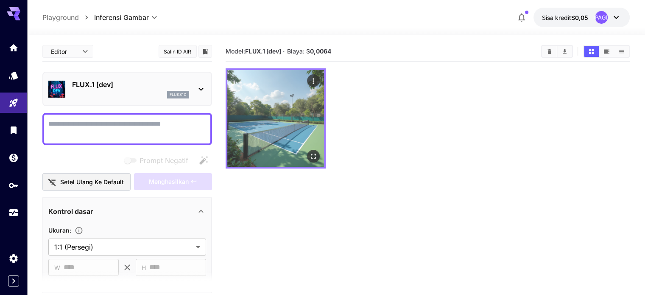
click at [271, 115] on img at bounding box center [275, 118] width 97 height 97
click at [309, 152] on icon "Buka dalam layar penuh" at bounding box center [313, 156] width 8 height 8
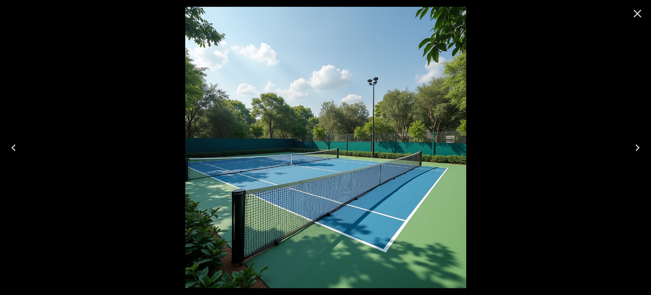
click at [640, 11] on icon "Close" at bounding box center [638, 14] width 8 height 8
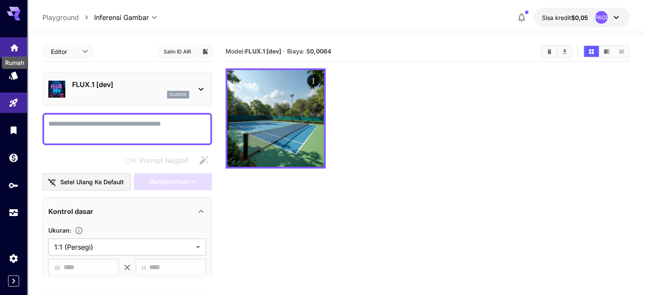
click at [18, 47] on icon "Rumah" at bounding box center [14, 45] width 10 height 10
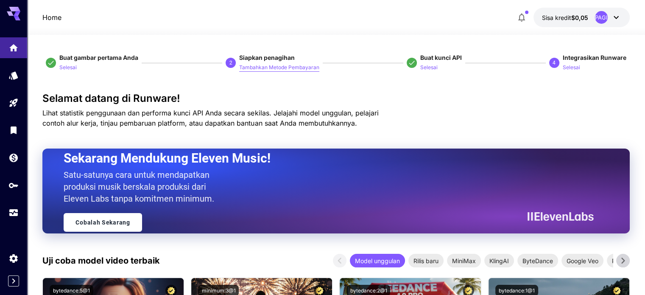
click at [263, 70] on font "Tambahkan Metode Pembayaran" at bounding box center [279, 67] width 80 height 6
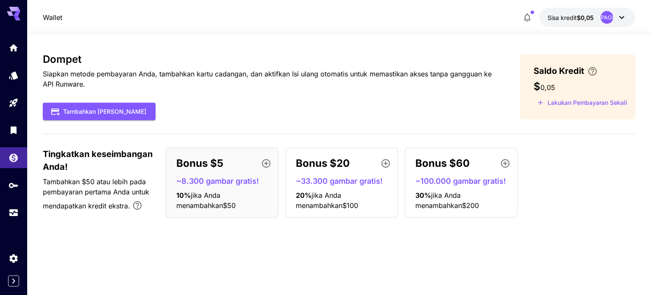
click at [232, 187] on div "Bonus $5 ~8.300 gambar gratis! 10 % jika Anda menambahkan $50" at bounding box center [222, 183] width 113 height 70
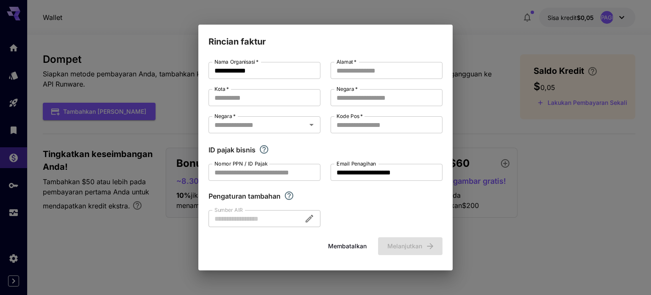
click at [143, 81] on div "**********" at bounding box center [325, 147] width 651 height 295
click at [351, 247] on font "Membatalkan" at bounding box center [347, 245] width 39 height 7
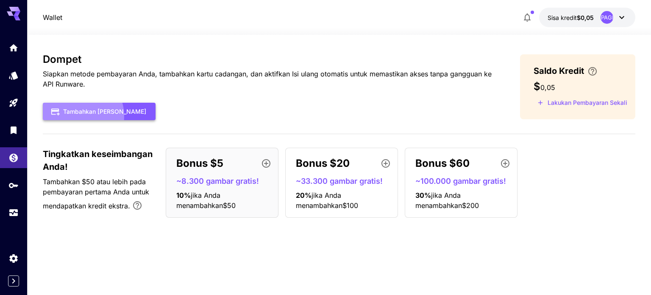
click at [78, 116] on font "Tambahkan Dana" at bounding box center [104, 111] width 83 height 11
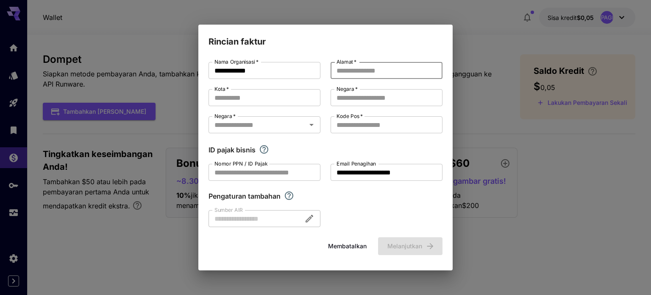
click at [393, 64] on input "Alamat   *" at bounding box center [387, 70] width 112 height 17
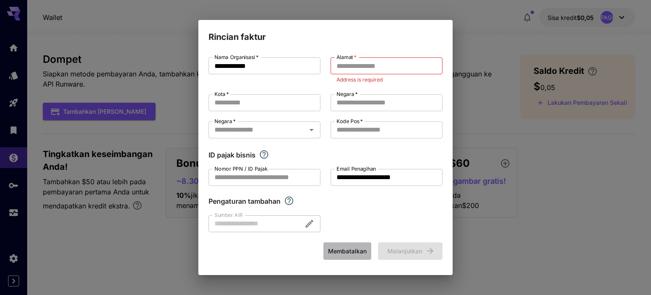
click at [349, 246] on font "Membatalkan" at bounding box center [347, 250] width 39 height 11
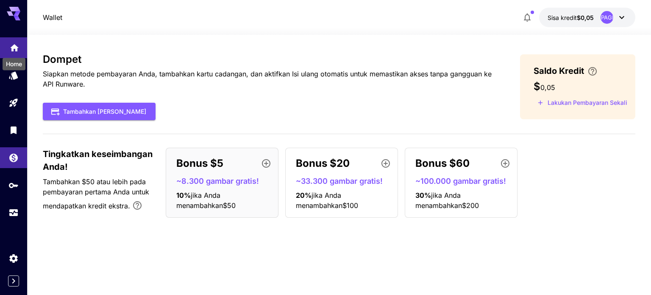
click at [13, 49] on icon "Rumah" at bounding box center [14, 45] width 8 height 7
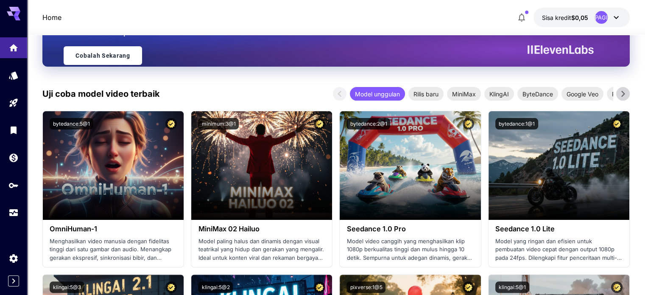
scroll to position [97, 0]
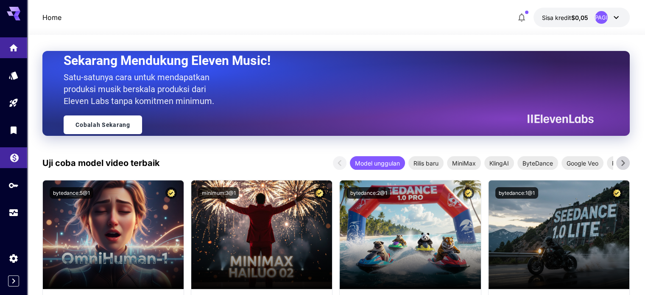
click at [14, 165] on link at bounding box center [13, 157] width 27 height 21
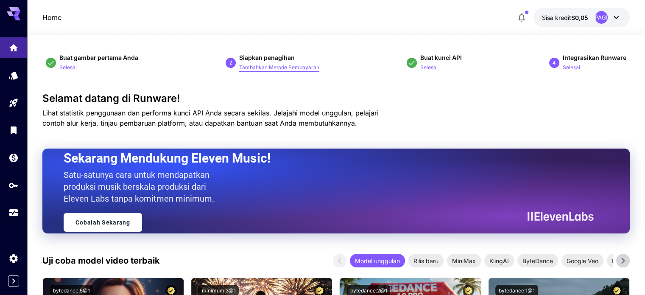
click at [241, 67] on font "Tambahkan Metode Pembayaran" at bounding box center [279, 67] width 80 height 6
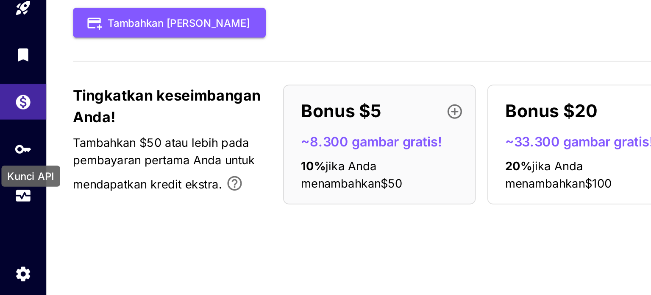
click at [15, 189] on div "Kunci API" at bounding box center [18, 198] width 36 height 19
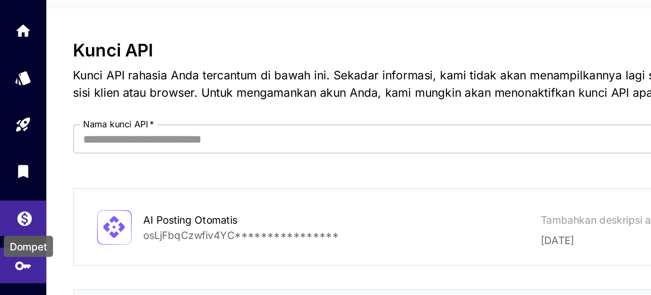
click at [14, 157] on icon "Dompet" at bounding box center [14, 155] width 10 height 10
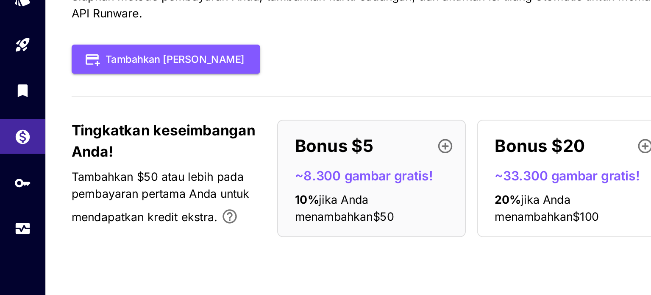
click at [209, 181] on font "~8.300 gambar gratis!" at bounding box center [217, 180] width 83 height 9
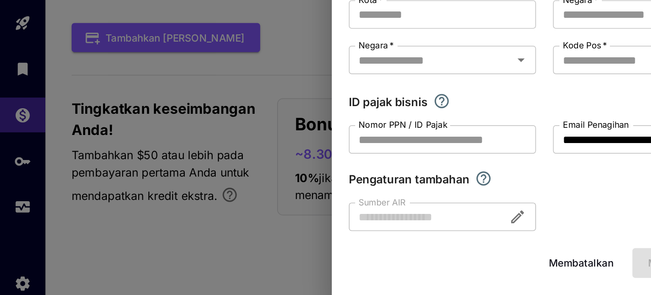
click at [137, 155] on div "**********" at bounding box center [325, 147] width 651 height 295
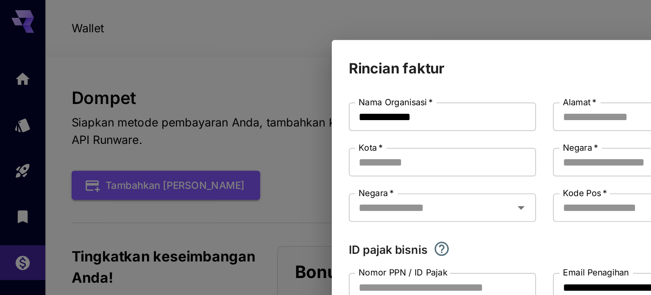
click at [137, 67] on div "**********" at bounding box center [325, 147] width 651 height 295
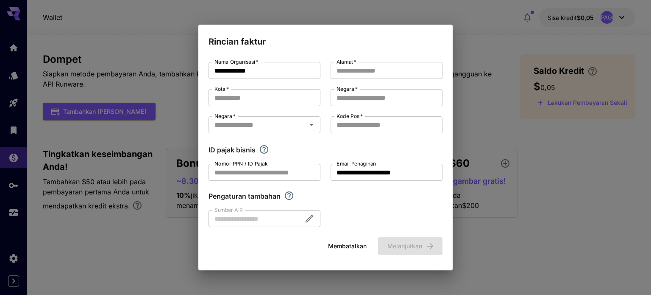
click at [479, 56] on div "**********" at bounding box center [325, 147] width 651 height 295
drag, startPoint x: 479, startPoint y: 56, endPoint x: 261, endPoint y: 28, distance: 219.5
click at [261, 28] on div "**********" at bounding box center [325, 147] width 651 height 295
click at [168, 98] on div "**********" at bounding box center [325, 147] width 651 height 295
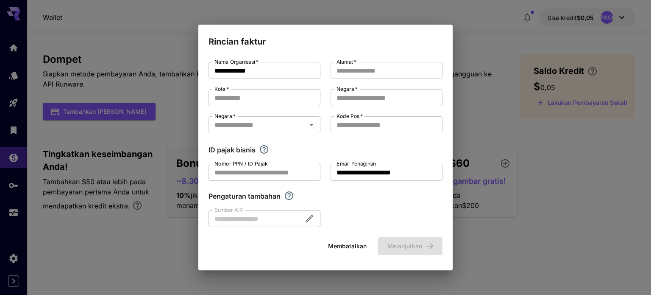
click at [168, 98] on div "**********" at bounding box center [325, 147] width 651 height 295
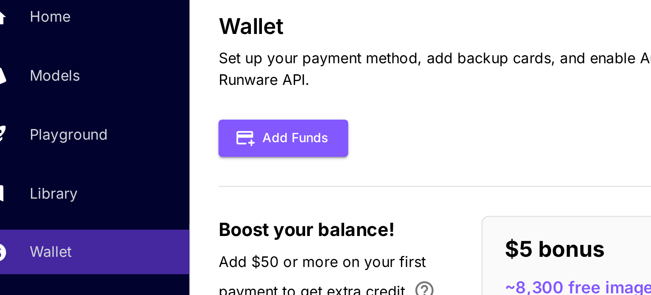
scroll to position [3, 0]
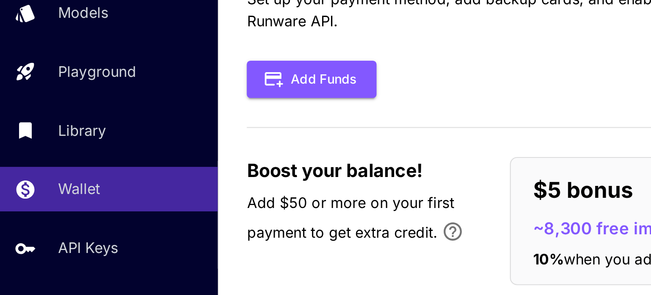
click at [237, 110] on div "Add Funds" at bounding box center [304, 111] width 379 height 17
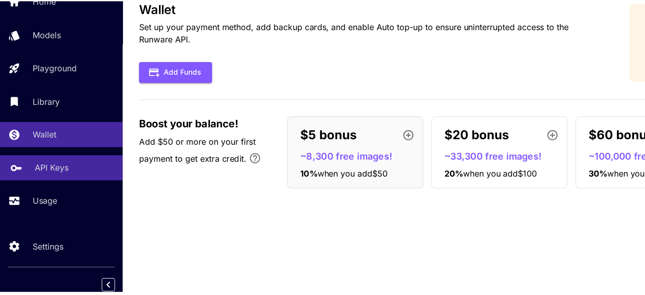
scroll to position [0, 0]
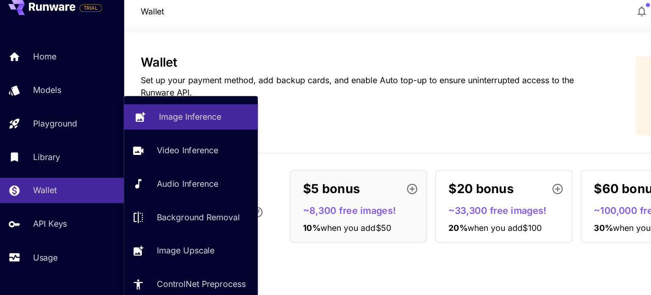
click at [164, 110] on link "Image Inference" at bounding box center [157, 104] width 110 height 21
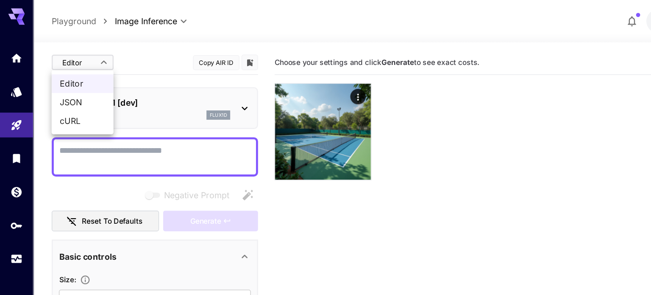
click at [69, 50] on body "**********" at bounding box center [325, 181] width 651 height 362
click at [110, 59] on div at bounding box center [325, 147] width 651 height 295
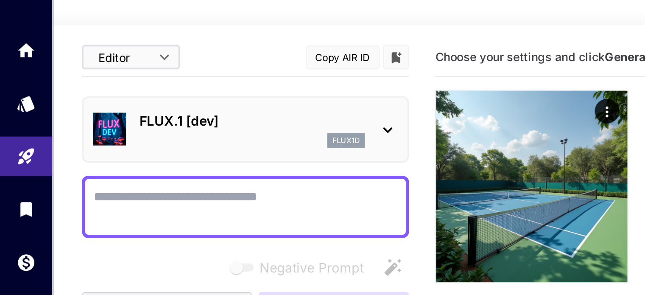
click at [135, 77] on div "FLUX.1 [dev] flux1d" at bounding box center [127, 89] width 158 height 26
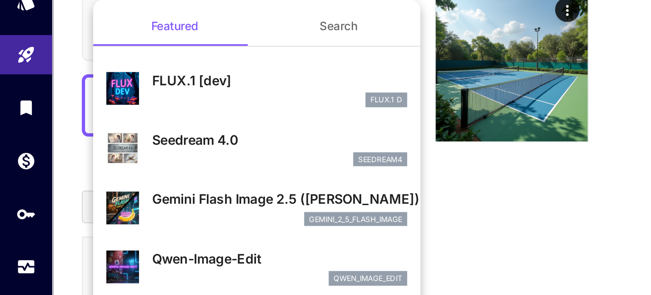
click at [115, 97] on div "Featured Search FLUX.1 [dev] FLUX.1 D Seedream 4.0 seedream4 Gemini Flash Image…" at bounding box center [85, 127] width 170 height 254
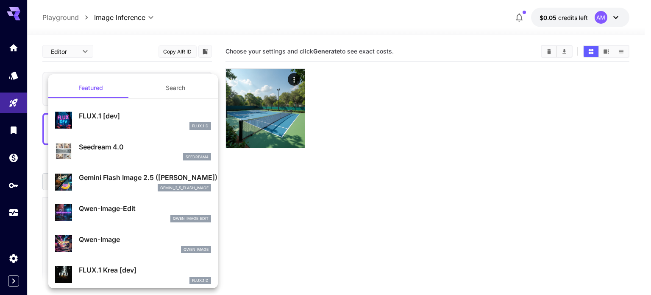
click at [414, 106] on div at bounding box center [325, 147] width 651 height 295
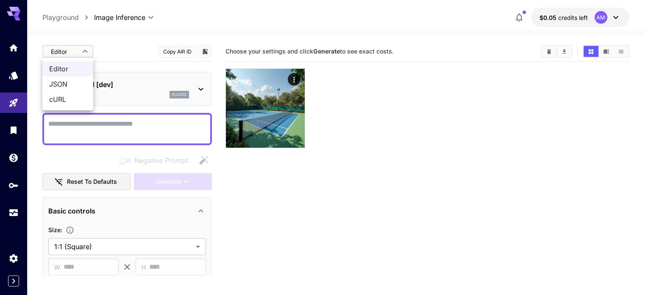
click at [75, 45] on body "**********" at bounding box center [325, 181] width 651 height 362
click at [72, 83] on span "JSON" at bounding box center [67, 84] width 37 height 10
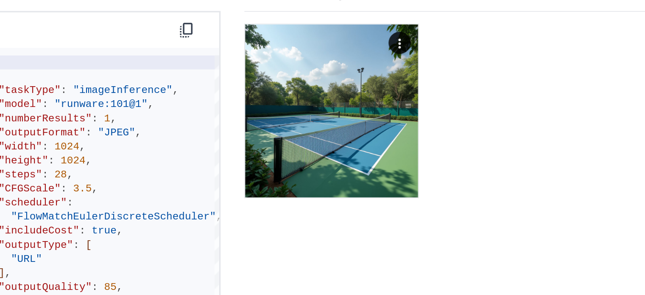
scroll to position [54, 0]
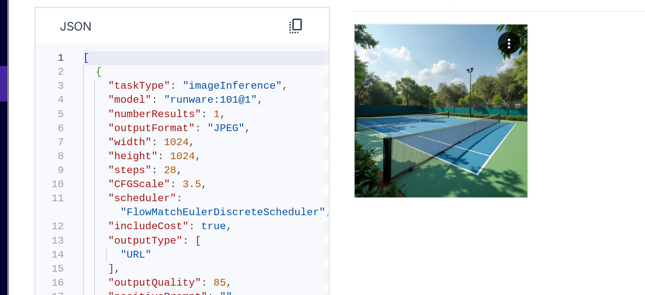
click at [313, 159] on section "Choose your settings and click Generate to see exact costs." at bounding box center [427, 189] width 404 height 295
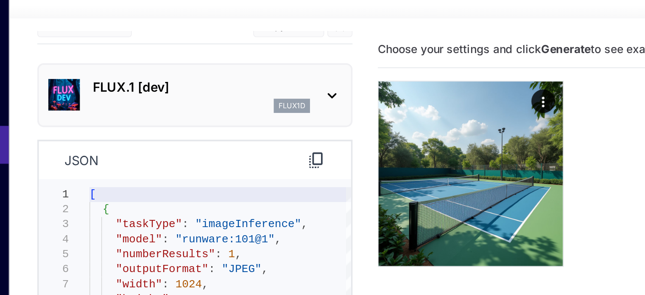
scroll to position [0, 0]
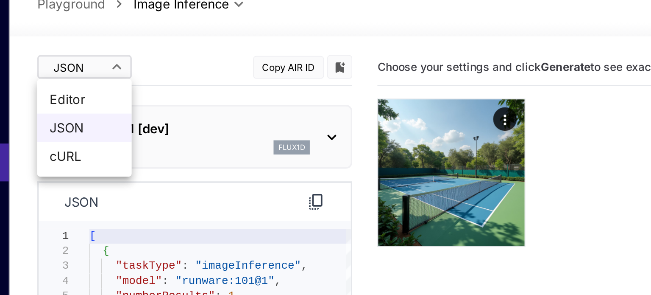
click at [75, 48] on body "**********" at bounding box center [325, 181] width 651 height 362
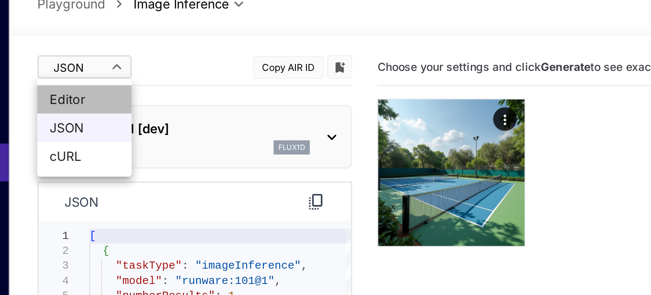
click at [69, 70] on span "Editor" at bounding box center [67, 69] width 37 height 10
type input "****"
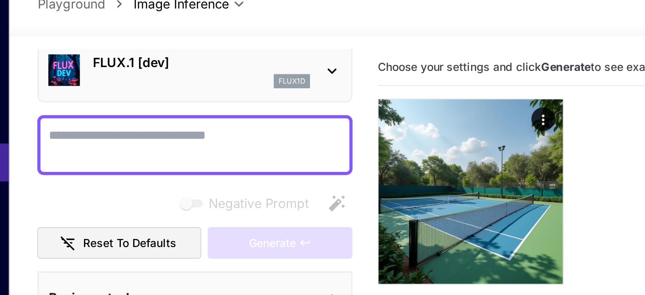
scroll to position [40, 0]
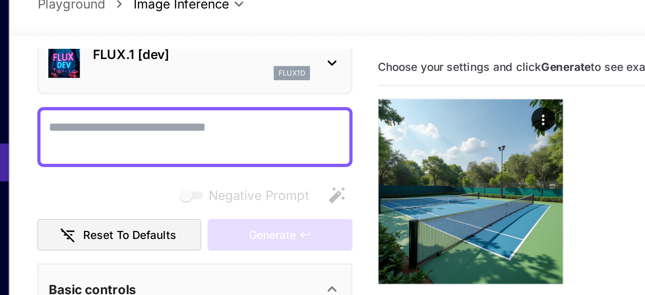
click at [93, 81] on textarea "Negative Prompt" at bounding box center [127, 89] width 158 height 20
type textarea "*"
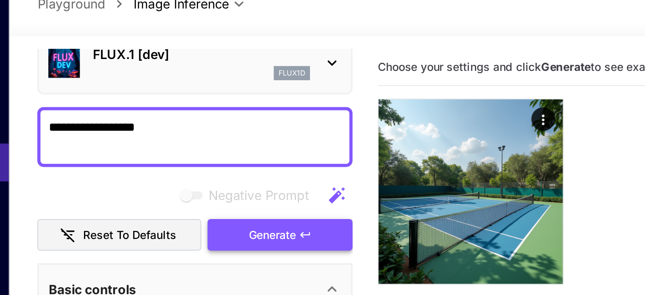
scroll to position [44, 0]
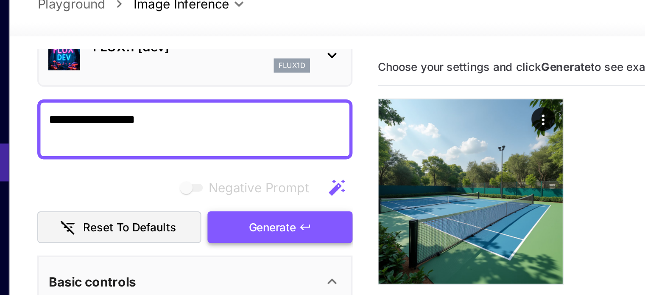
type textarea "**********"
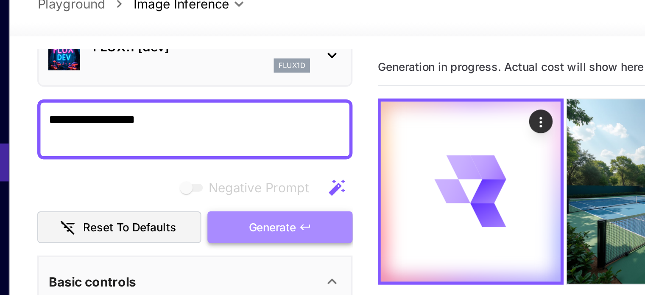
click at [149, 135] on button "Generate" at bounding box center [173, 137] width 78 height 17
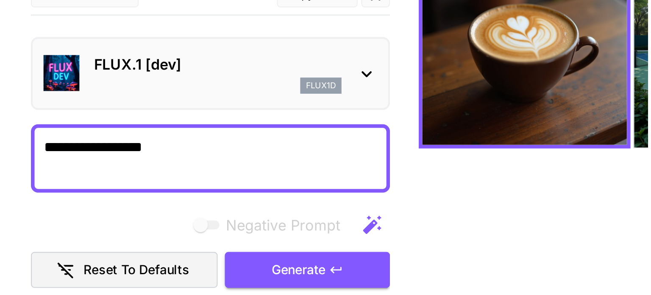
scroll to position [54, 0]
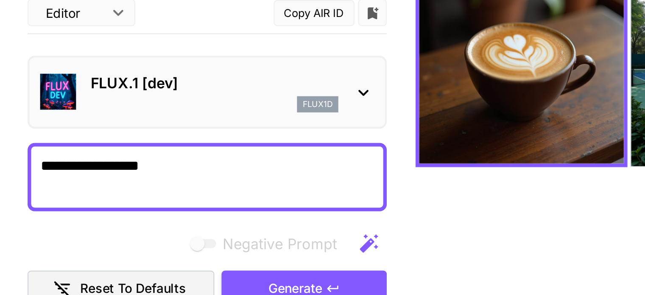
click at [111, 80] on div "FLUX.1 [dev] flux1d" at bounding box center [130, 79] width 117 height 19
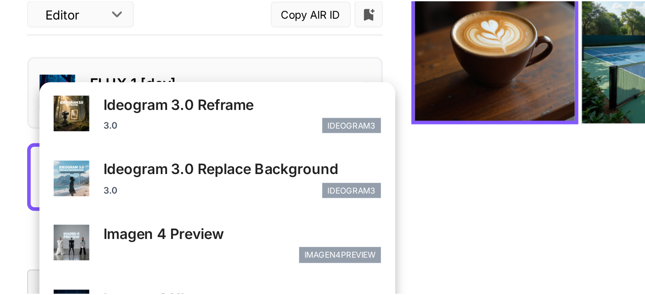
scroll to position [374, 0]
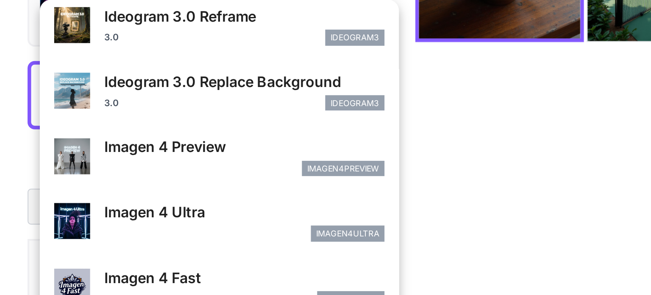
click at [252, 175] on div at bounding box center [325, 147] width 651 height 295
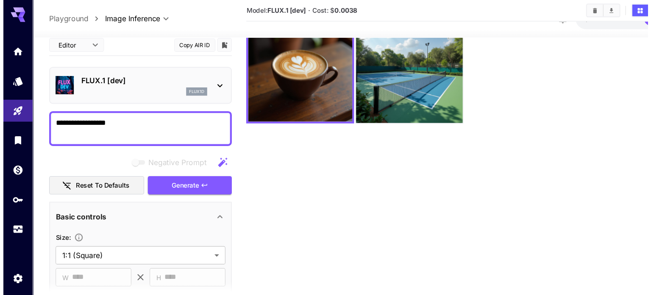
scroll to position [0, 0]
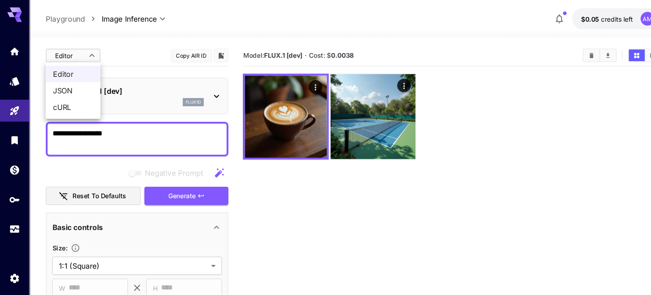
click at [70, 54] on body "**********" at bounding box center [325, 181] width 651 height 362
click at [68, 79] on span "JSON" at bounding box center [67, 84] width 37 height 10
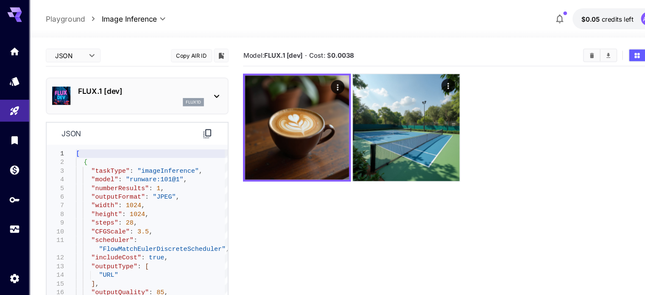
click at [194, 125] on icon at bounding box center [192, 124] width 7 height 8
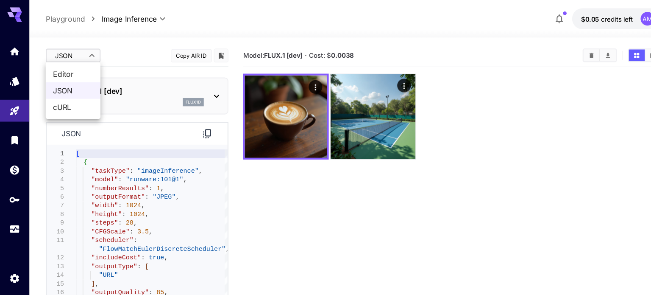
click at [83, 51] on body "**********" at bounding box center [325, 181] width 651 height 362
click at [77, 70] on span "Editor" at bounding box center [67, 69] width 37 height 10
type input "****"
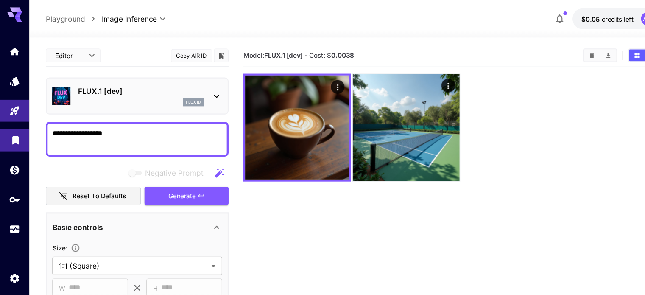
drag, startPoint x: 116, startPoint y: 125, endPoint x: 25, endPoint y: 122, distance: 90.8
click at [25, 122] on div "**********" at bounding box center [322, 181] width 645 height 362
type textarea "**********"
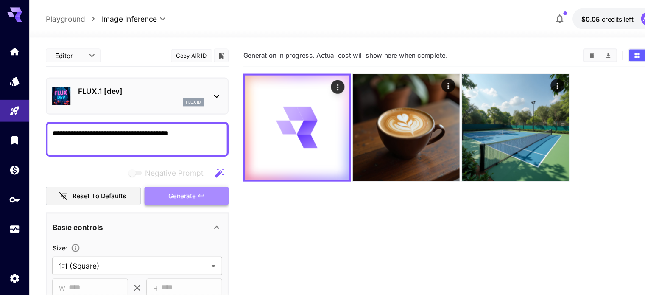
click at [154, 181] on button "Generate" at bounding box center [173, 181] width 78 height 17
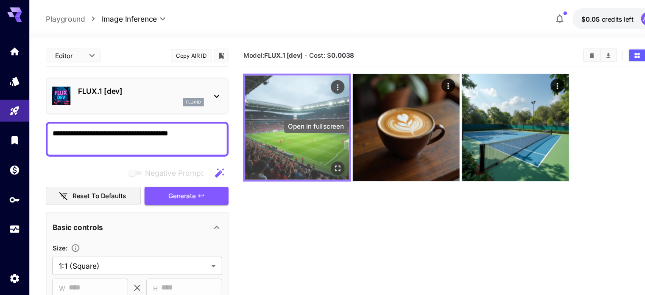
click at [309, 152] on icon "Open in fullscreen" at bounding box center [313, 156] width 8 height 8
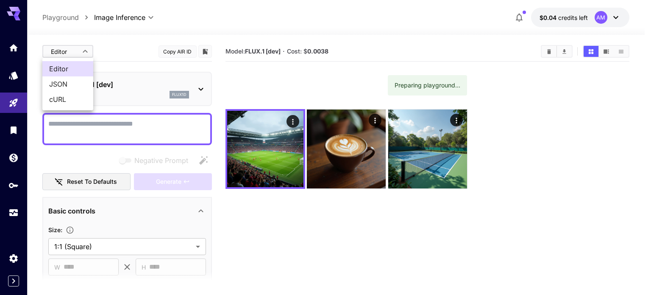
click at [76, 49] on body "**********" at bounding box center [325, 181] width 651 height 362
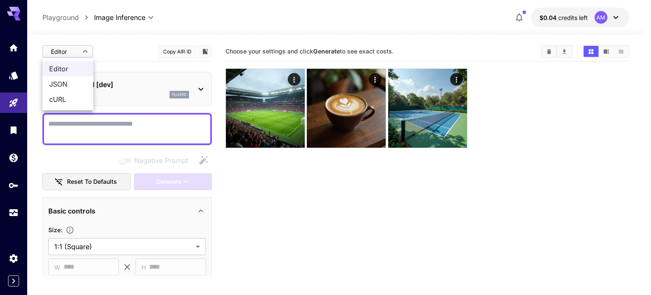
click at [227, 184] on div at bounding box center [325, 147] width 651 height 295
click at [81, 49] on body "**********" at bounding box center [325, 181] width 651 height 362
click at [79, 79] on span "JSON" at bounding box center [67, 84] width 37 height 10
type input "****"
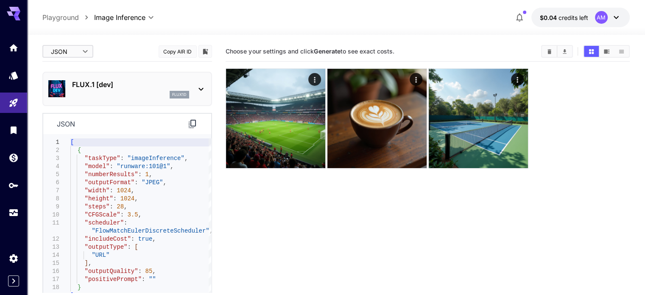
type textarea "**********"
click at [164, 214] on div "[ { "taskType" : "imageInference" , "model" : "runware:101@1" , "numberResults"…" at bounding box center [140, 221] width 141 height 166
click at [192, 120] on icon at bounding box center [192, 124] width 10 height 10
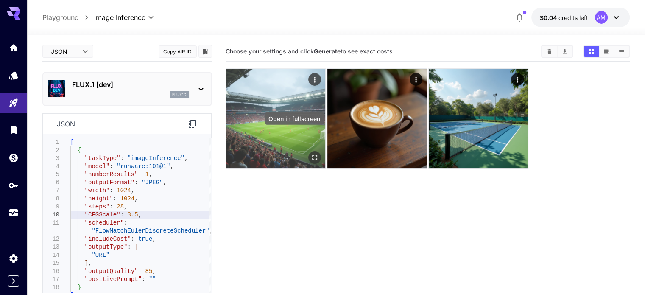
click at [310, 153] on icon "Open in fullscreen" at bounding box center [314, 157] width 8 height 8
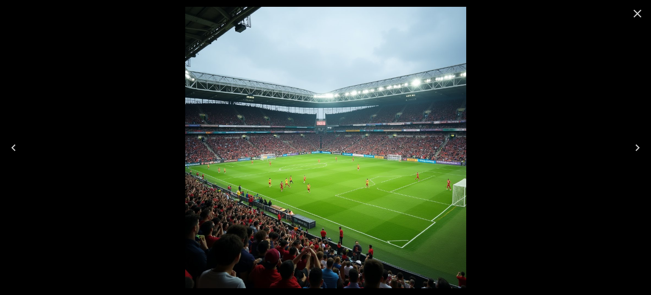
click at [636, 18] on icon "Close" at bounding box center [638, 14] width 14 height 14
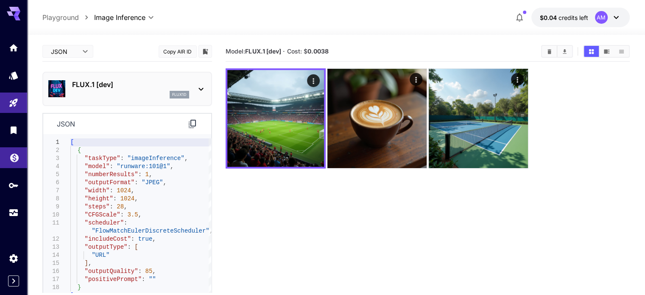
click at [12, 165] on link at bounding box center [13, 157] width 27 height 21
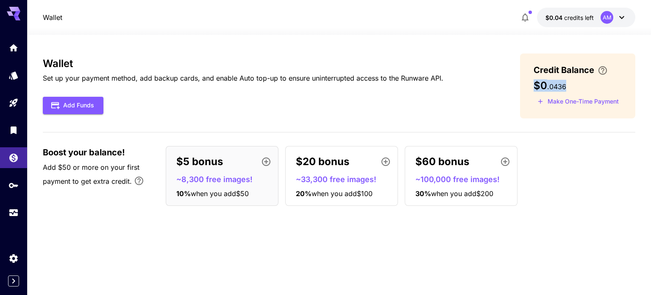
drag, startPoint x: 565, startPoint y: 85, endPoint x: 528, endPoint y: 88, distance: 37.0
click at [528, 88] on div "Credit Balance $0 . 0436 Make One-Time Payment" at bounding box center [577, 85] width 115 height 65
copy h3 "$0 . 0436"
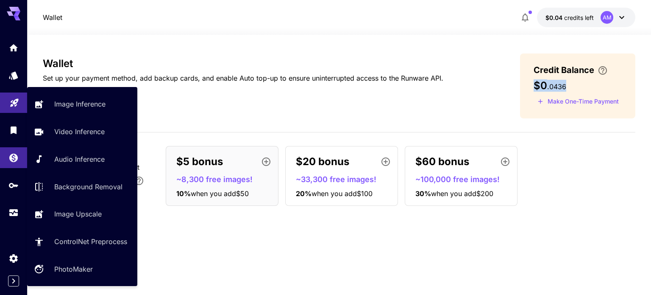
click at [8, 97] on link at bounding box center [13, 102] width 27 height 21
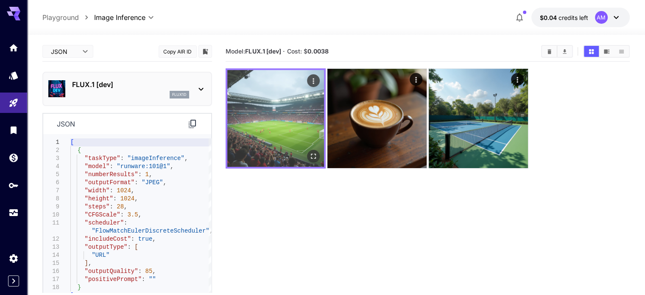
click at [273, 117] on img at bounding box center [275, 118] width 97 height 97
click at [309, 152] on icon "Open in fullscreen" at bounding box center [313, 156] width 8 height 8
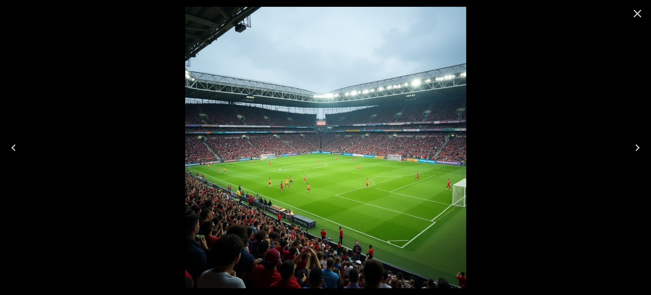
click at [635, 17] on icon "Close" at bounding box center [638, 14] width 14 height 14
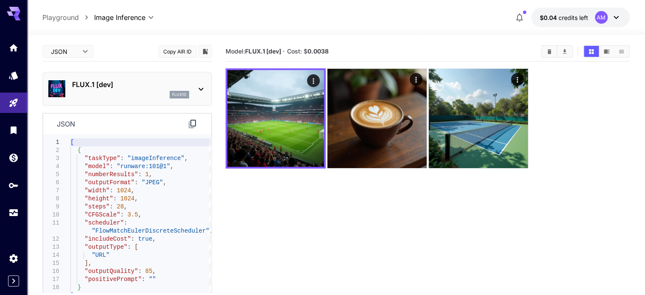
click at [196, 119] on icon at bounding box center [192, 124] width 10 height 10
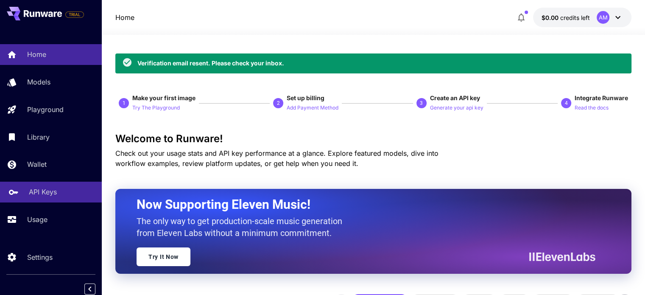
click at [58, 183] on link "API Keys" at bounding box center [51, 191] width 102 height 21
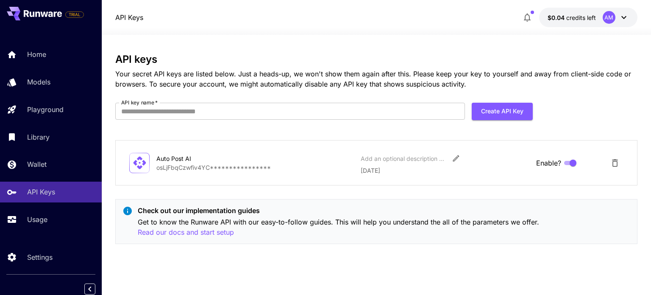
click at [441, 167] on p "[DATE]" at bounding box center [445, 170] width 168 height 9
click at [246, 164] on p "**********" at bounding box center [255, 167] width 198 height 9
click at [201, 167] on p "**********" at bounding box center [255, 167] width 198 height 9
click at [142, 161] on icon at bounding box center [139, 162] width 15 height 15
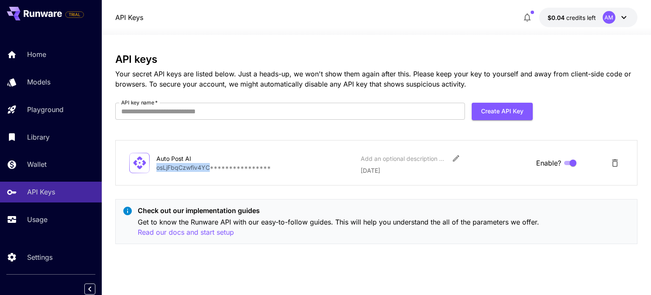
click at [176, 173] on div "**********" at bounding box center [376, 162] width 494 height 24
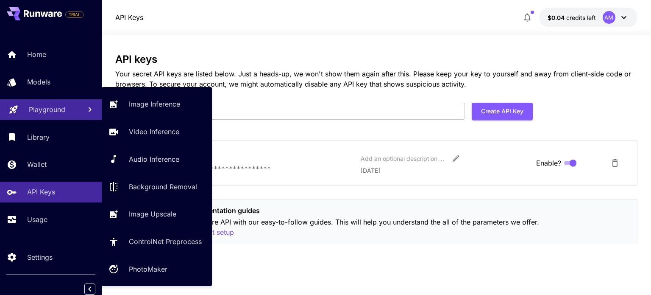
click at [69, 112] on div "Playground" at bounding box center [52, 109] width 46 height 10
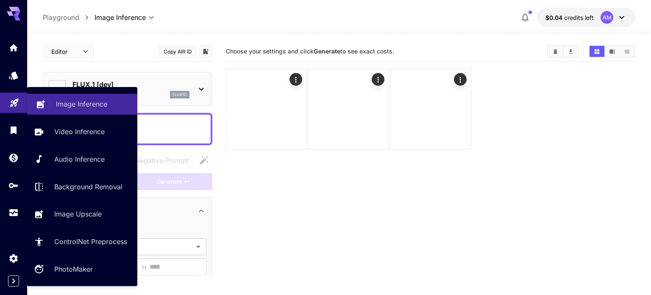
type input "**********"
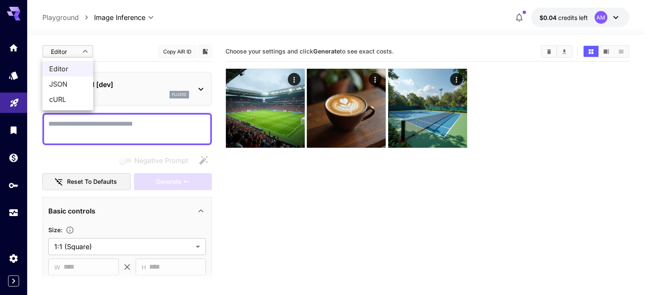
click at [83, 48] on body "**********" at bounding box center [325, 181] width 651 height 362
click at [62, 97] on span "cURL" at bounding box center [67, 99] width 37 height 10
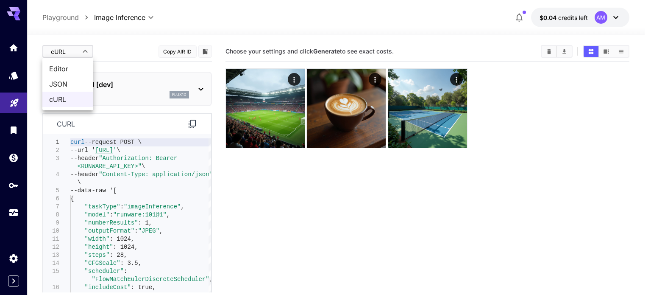
click at [78, 54] on body "**********" at bounding box center [325, 181] width 651 height 362
click at [73, 79] on span "JSON" at bounding box center [67, 84] width 37 height 10
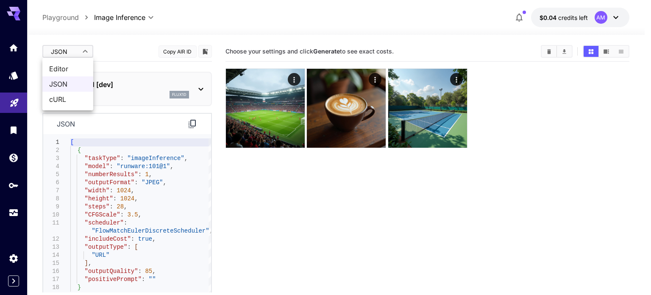
click at [86, 55] on body "**********" at bounding box center [325, 181] width 651 height 362
click at [73, 108] on ul "Editor JSON cURL" at bounding box center [67, 84] width 51 height 53
click at [73, 102] on span "cURL" at bounding box center [67, 99] width 37 height 10
type input "****"
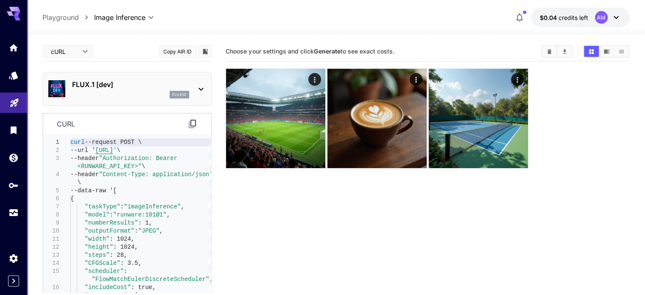
click at [198, 124] on div "curl" at bounding box center [127, 124] width 168 height 21
click at [191, 122] on icon at bounding box center [192, 124] width 7 height 8
